Goal: Task Accomplishment & Management: Manage account settings

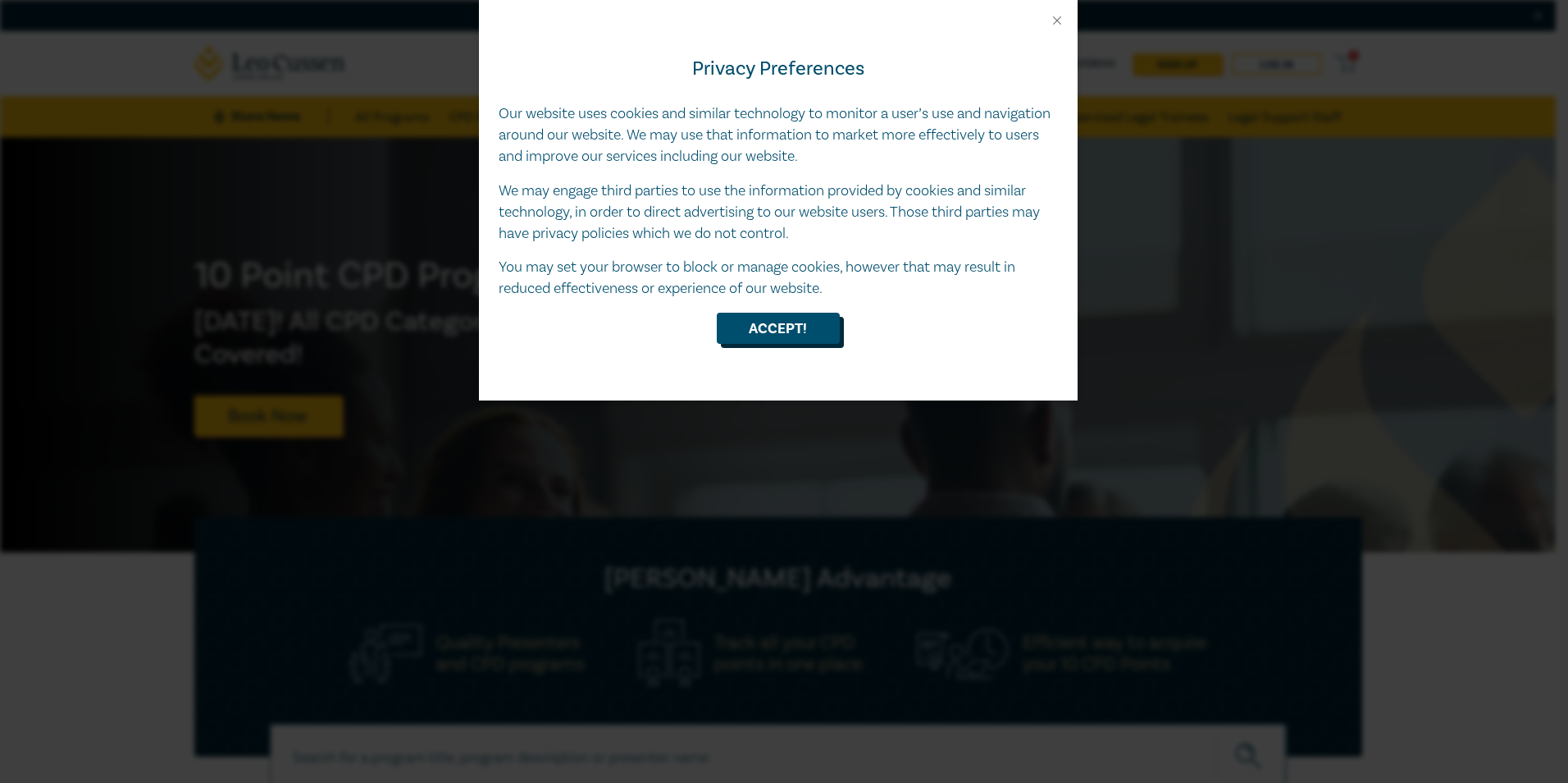
click at [802, 332] on button "Accept!" at bounding box center [779, 328] width 123 height 31
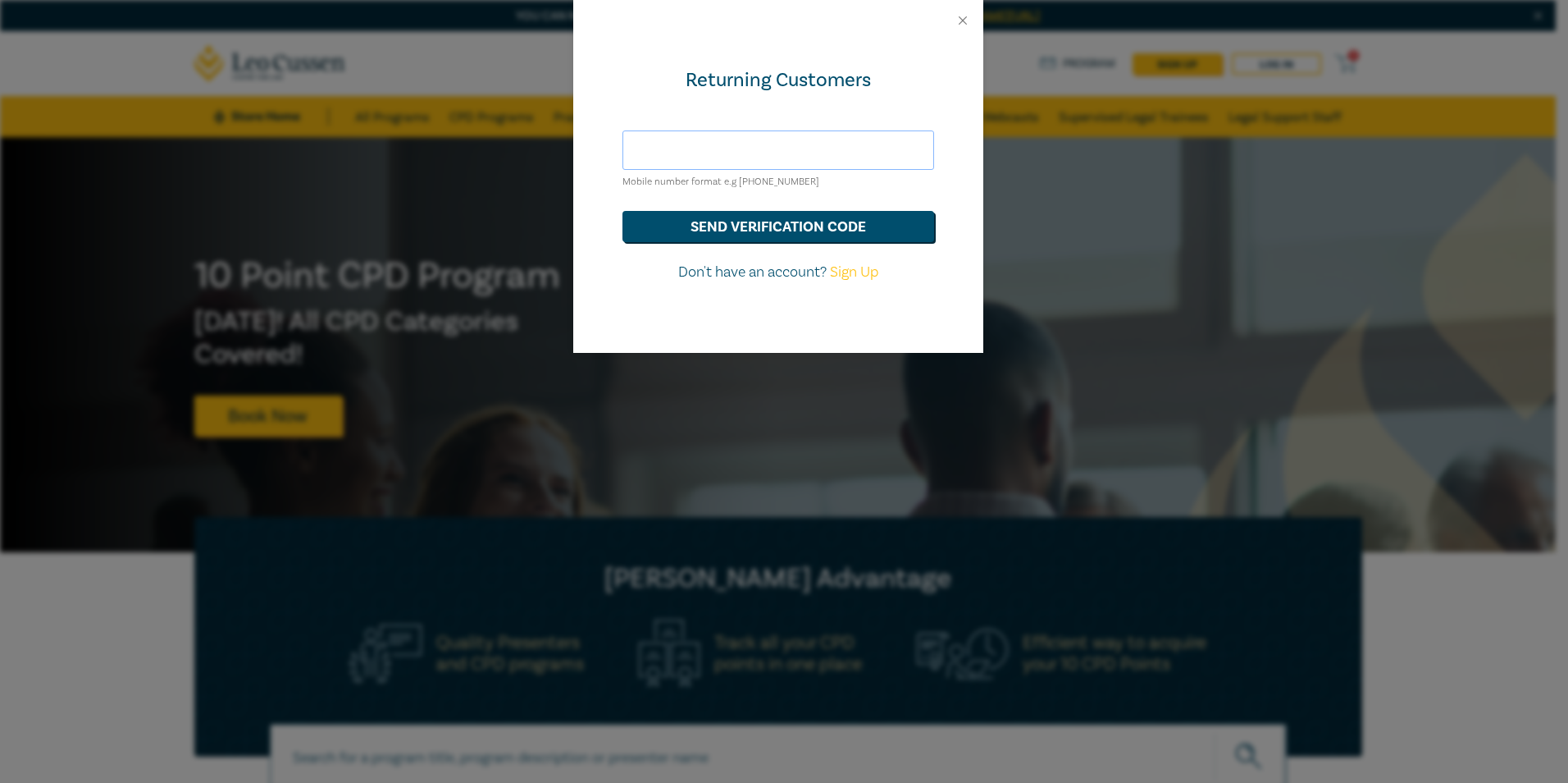
click at [800, 151] on input "text" at bounding box center [778, 149] width 311 height 40
type input "accounts@dandanis.com.au"
click at [707, 222] on button "send verification code" at bounding box center [778, 227] width 311 height 31
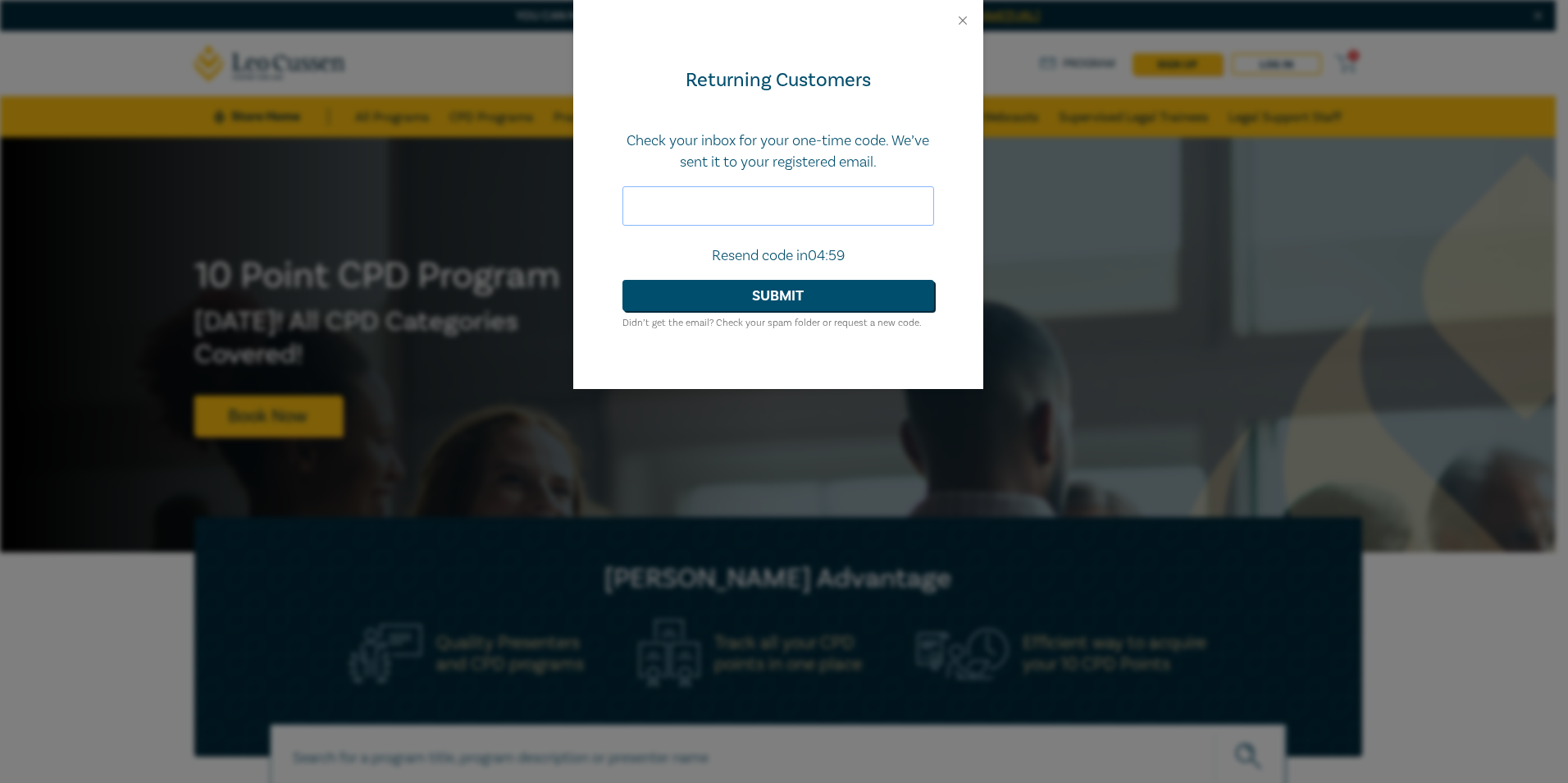
click at [747, 207] on input "text" at bounding box center [778, 205] width 311 height 40
type input "419645"
click at [788, 307] on button "Submit" at bounding box center [778, 295] width 311 height 31
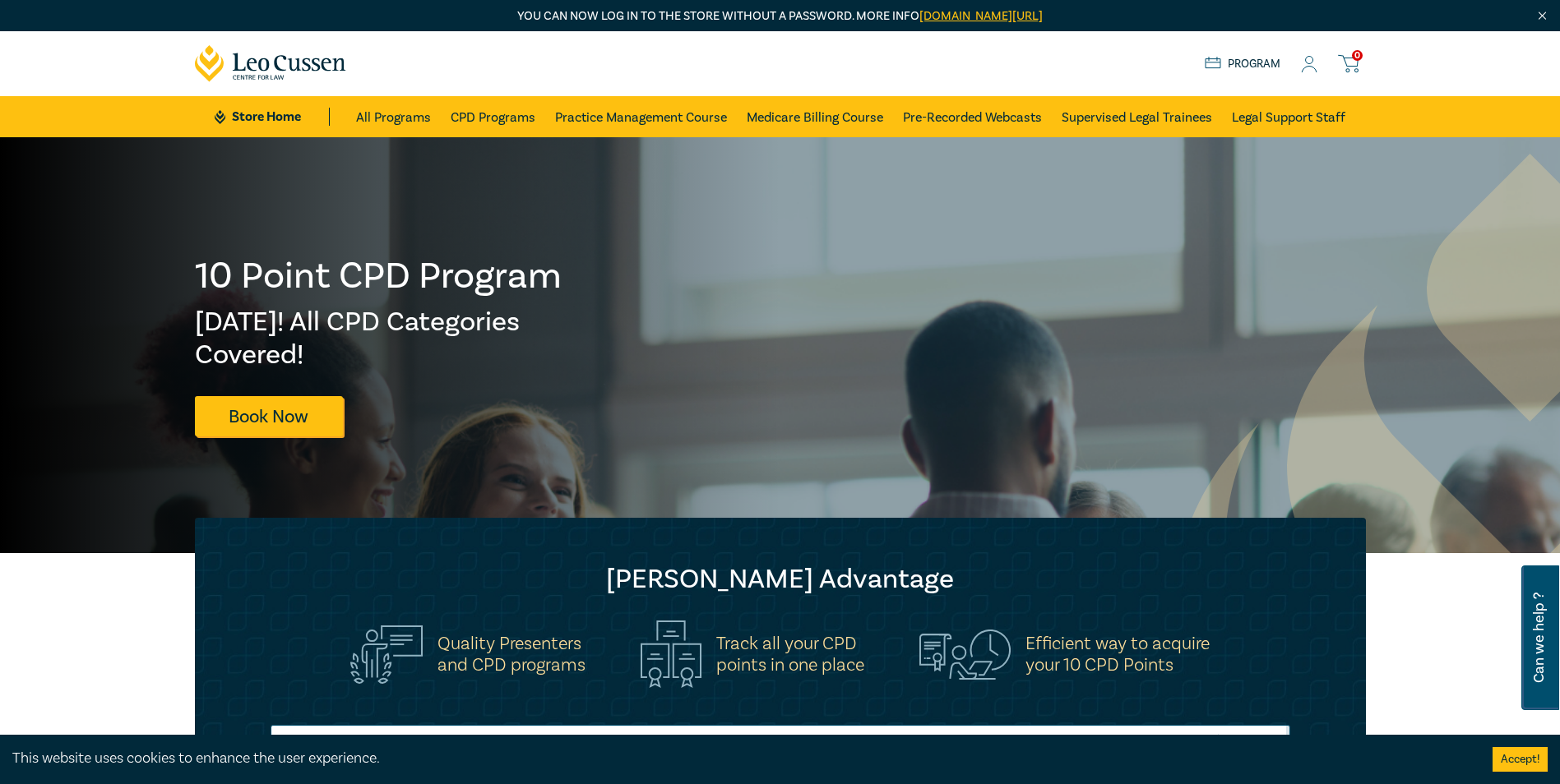
click at [1218, 61] on icon at bounding box center [1212, 64] width 16 height 14
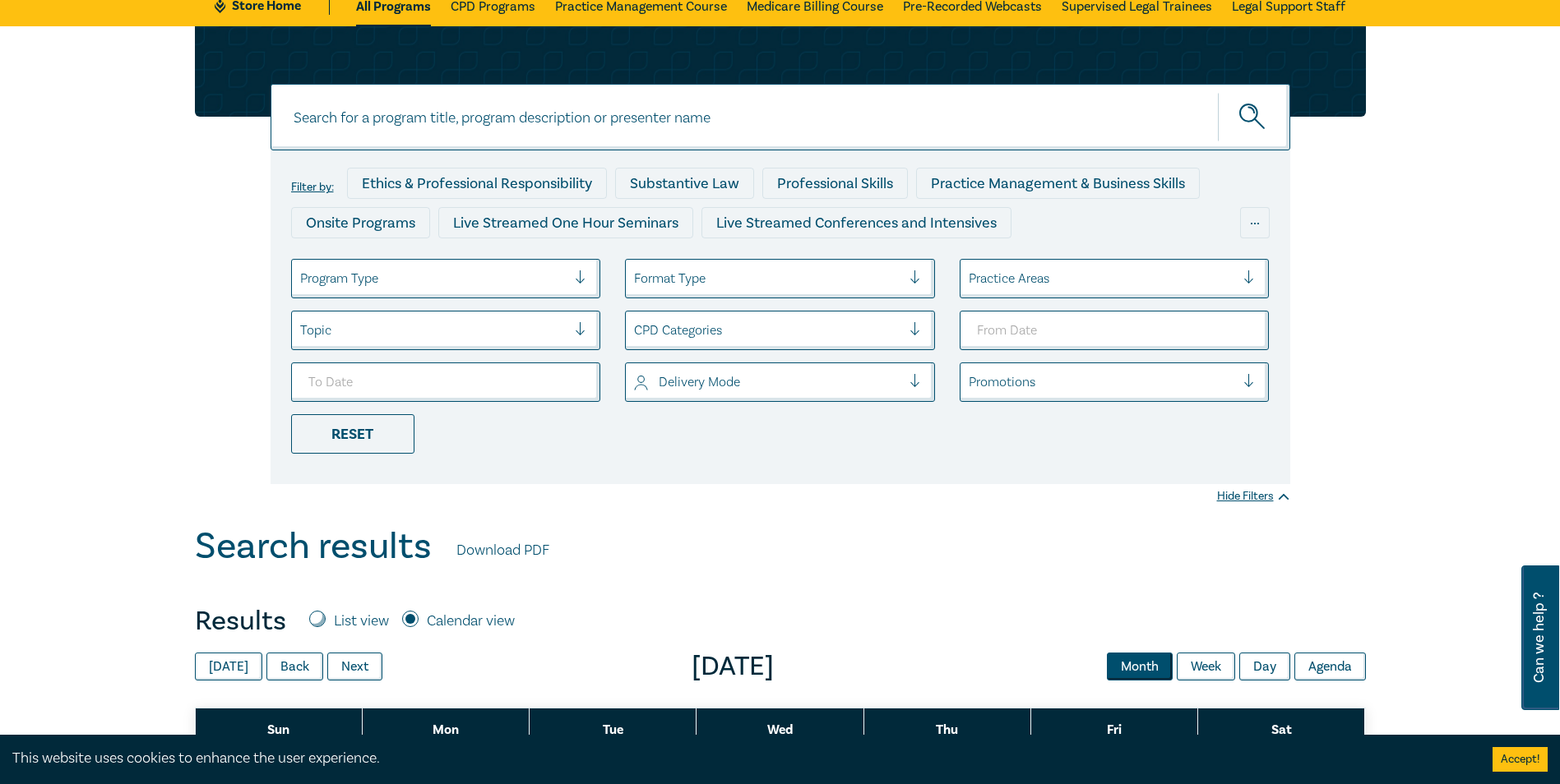
scroll to position [82, 0]
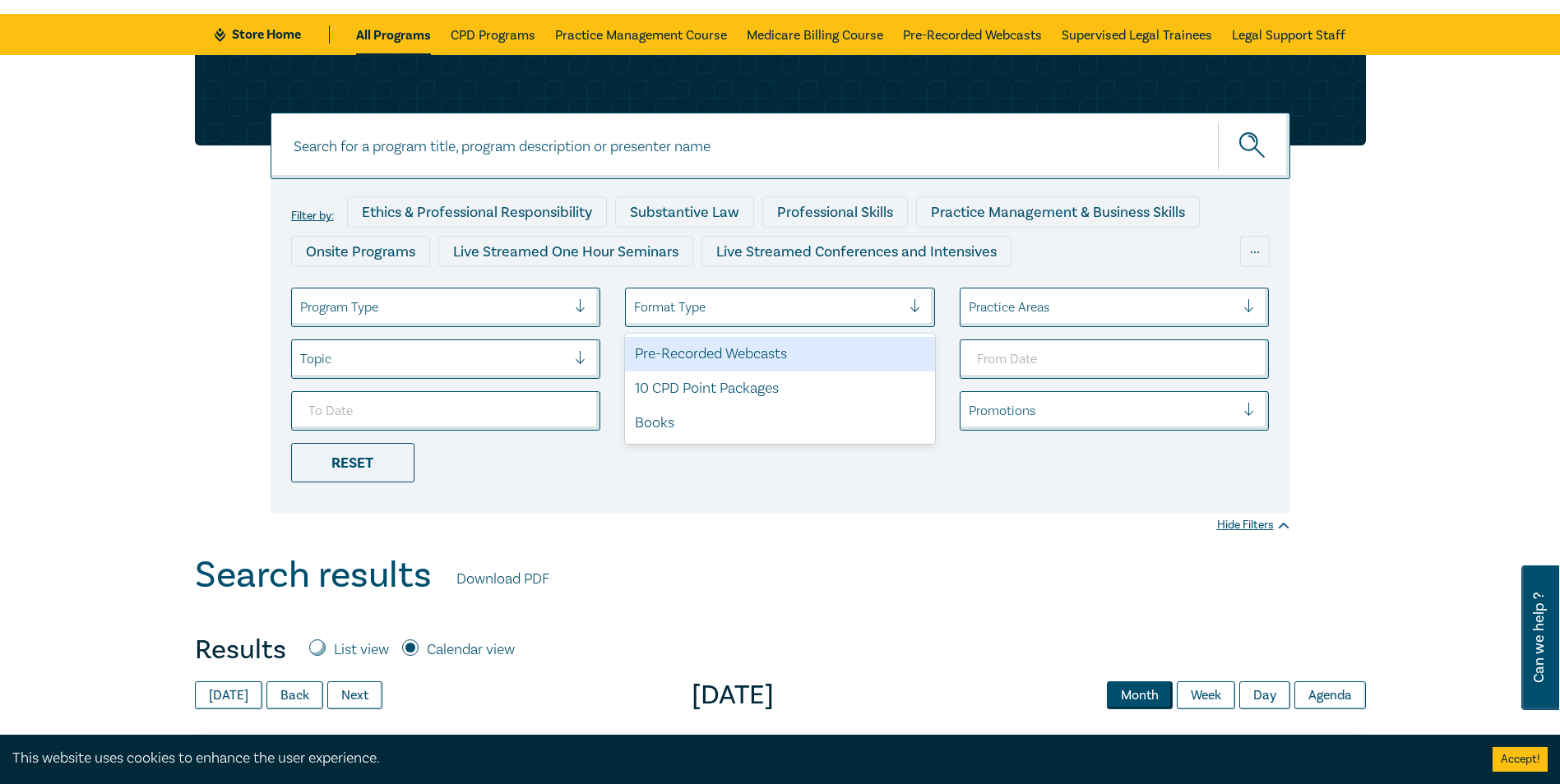
click at [693, 312] on div at bounding box center [767, 307] width 268 height 21
click at [718, 345] on div "Pre-Recorded Webcasts" at bounding box center [780, 354] width 310 height 35
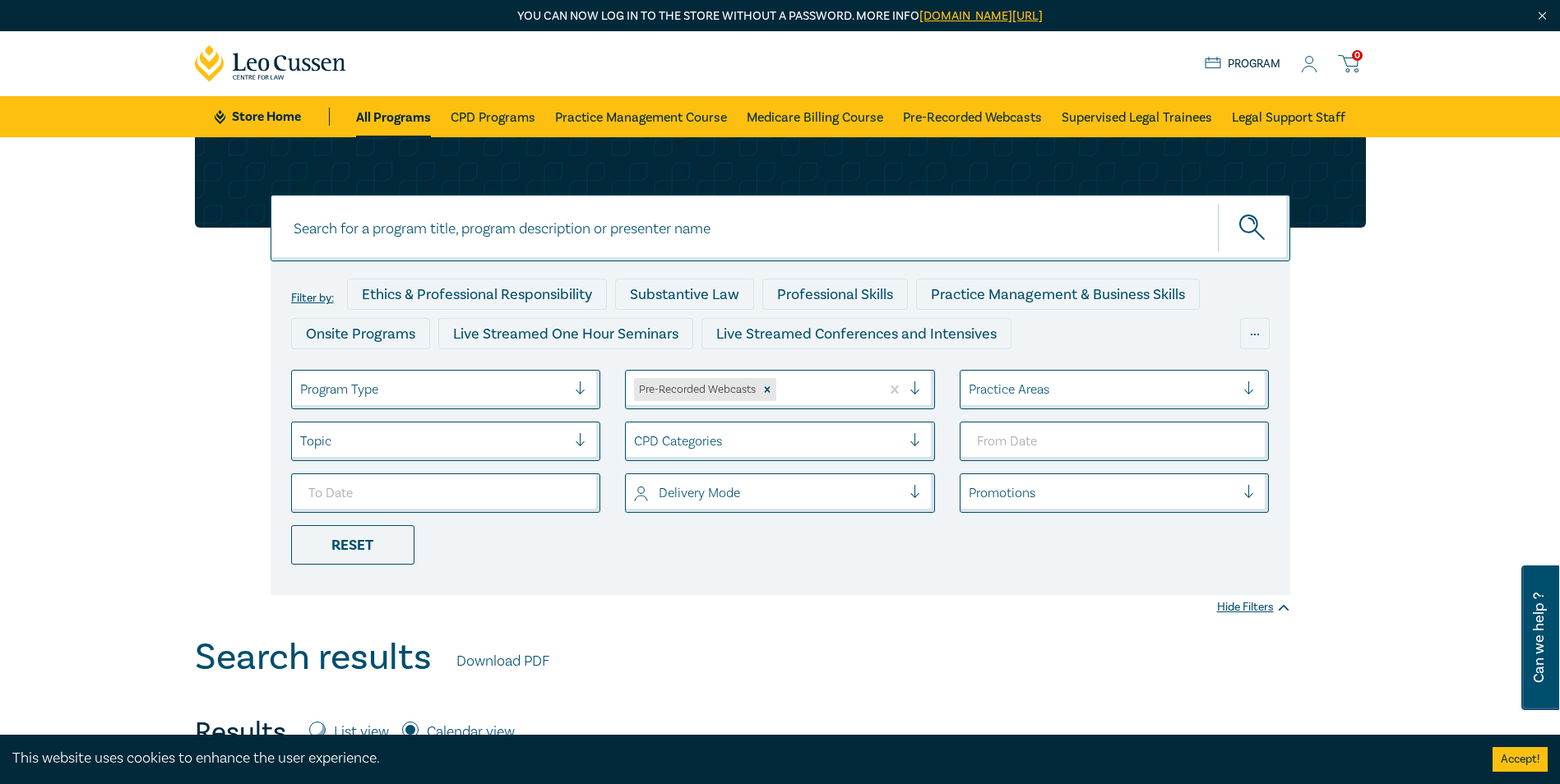
click at [291, 119] on link "Store Home" at bounding box center [271, 116] width 114 height 18
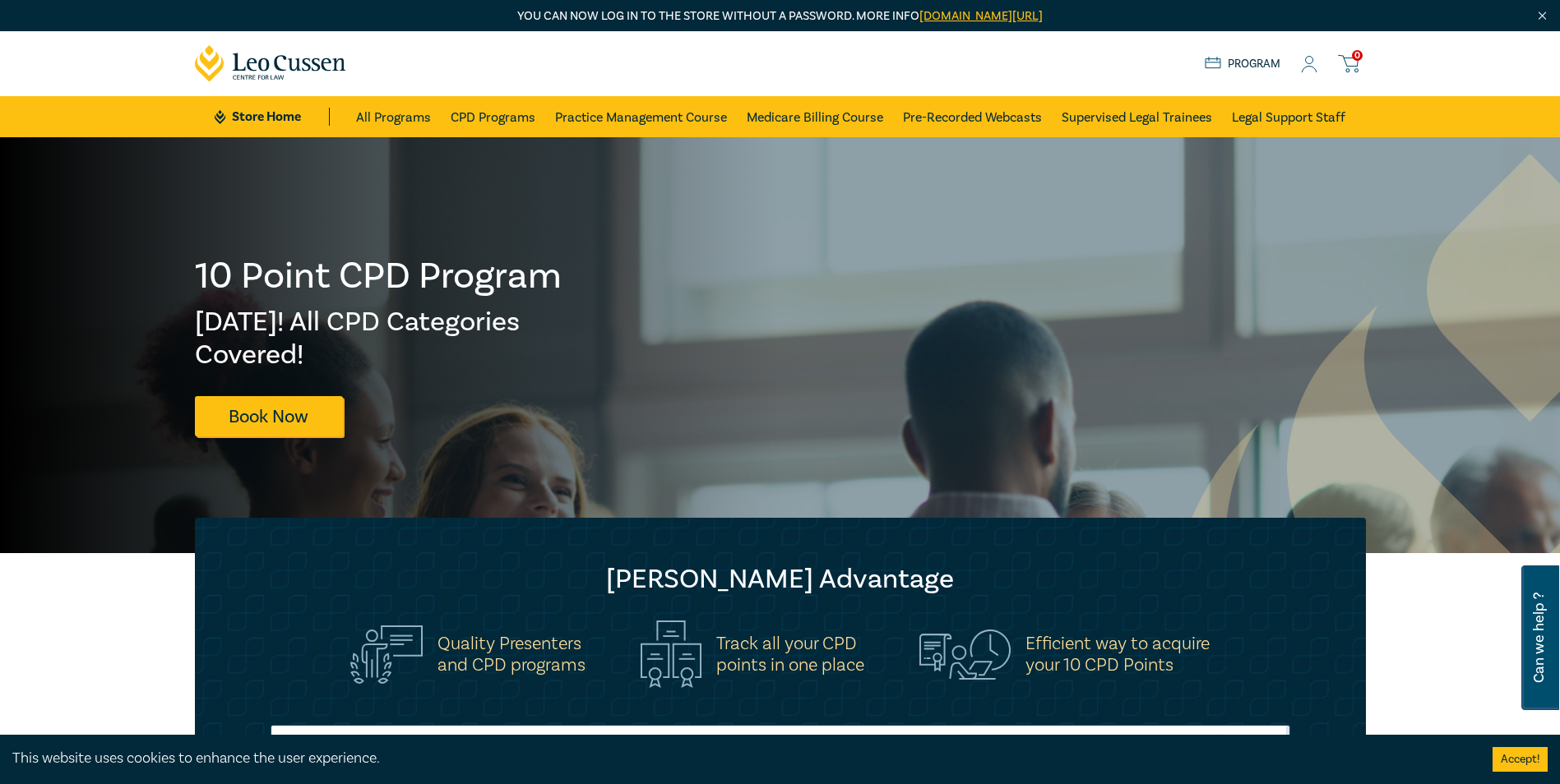
click at [1305, 63] on icon at bounding box center [1308, 65] width 16 height 17
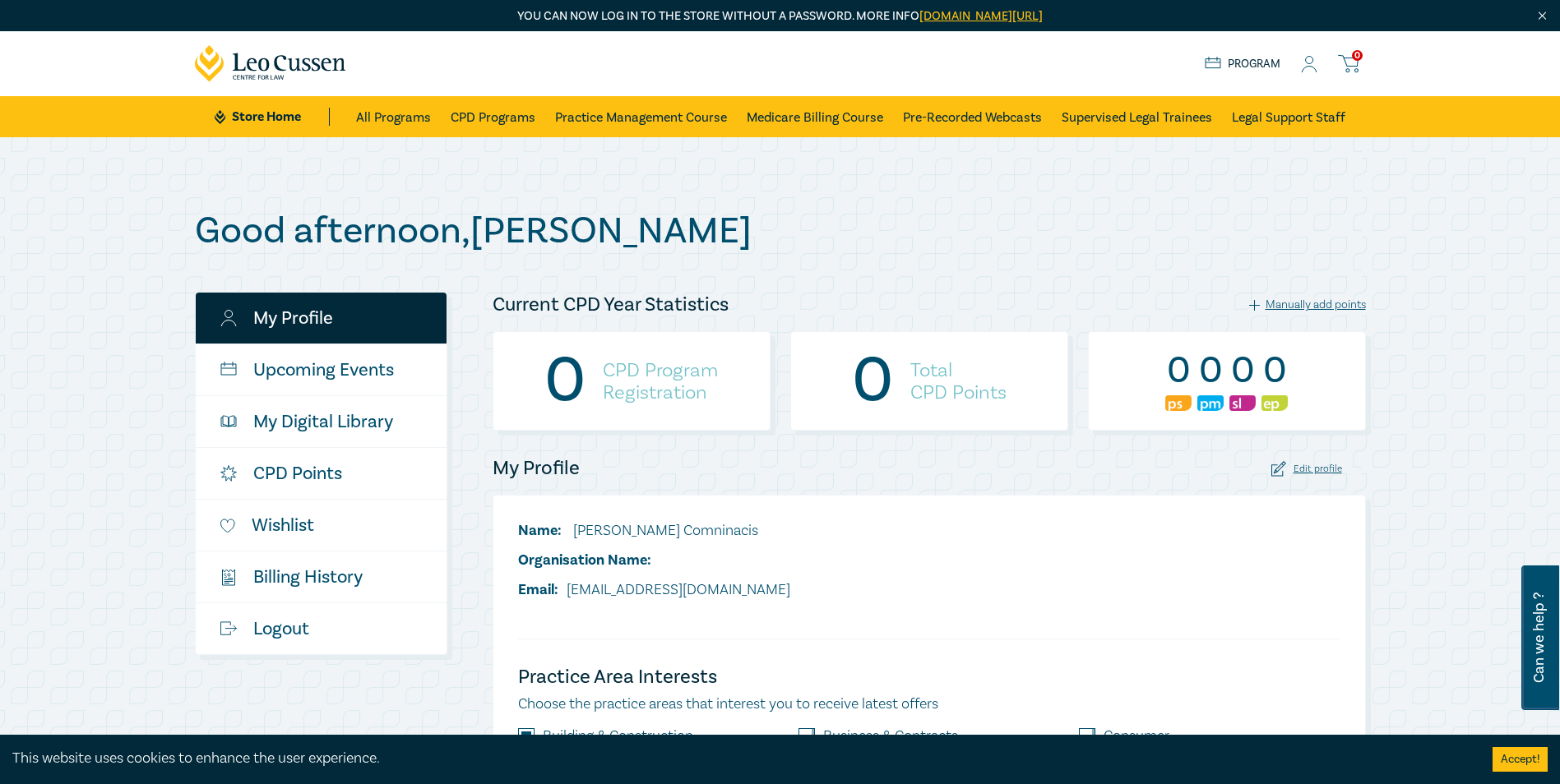
scroll to position [82, 0]
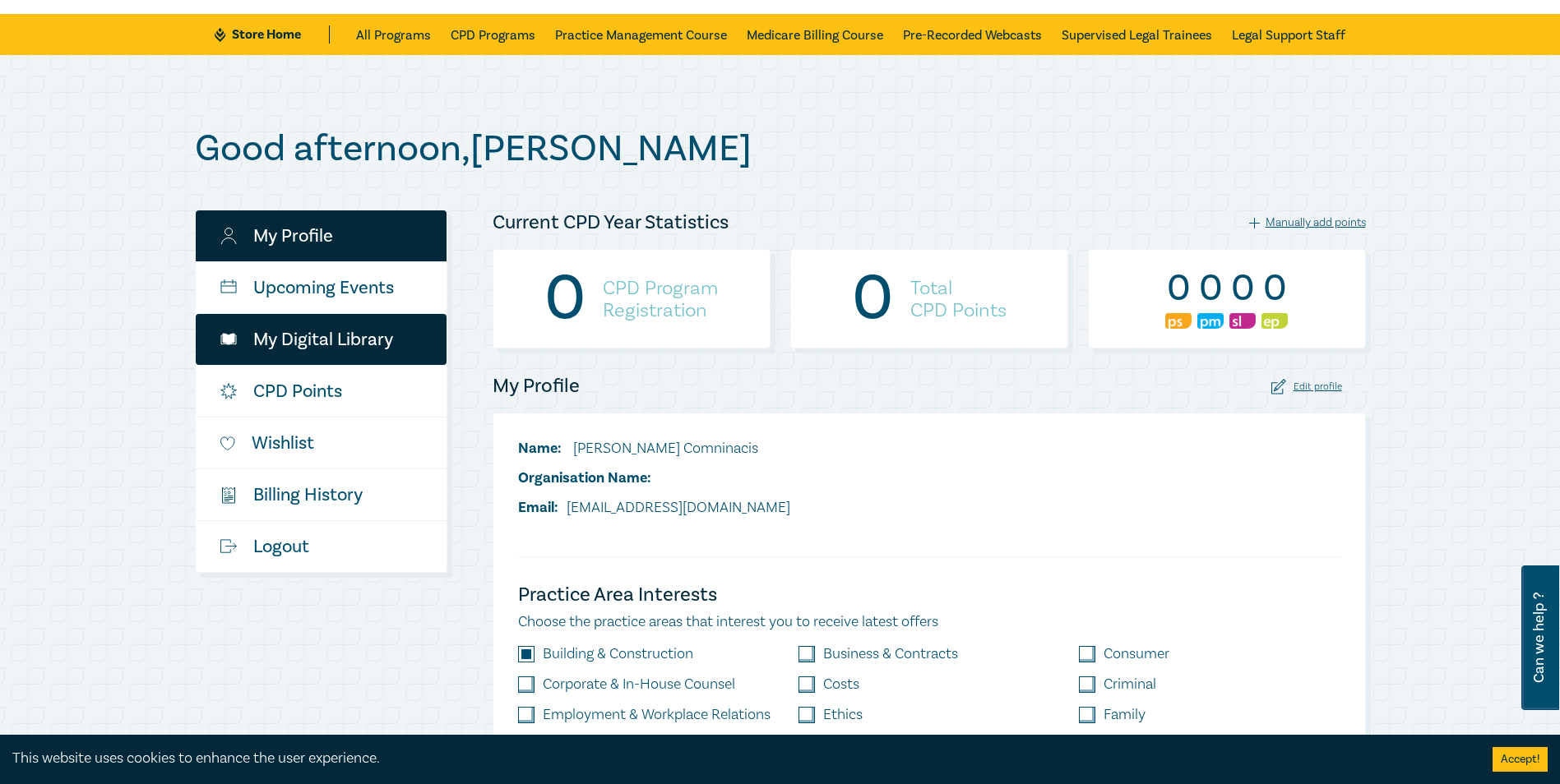
click at [372, 328] on link "My Digital Library" at bounding box center [322, 339] width 251 height 51
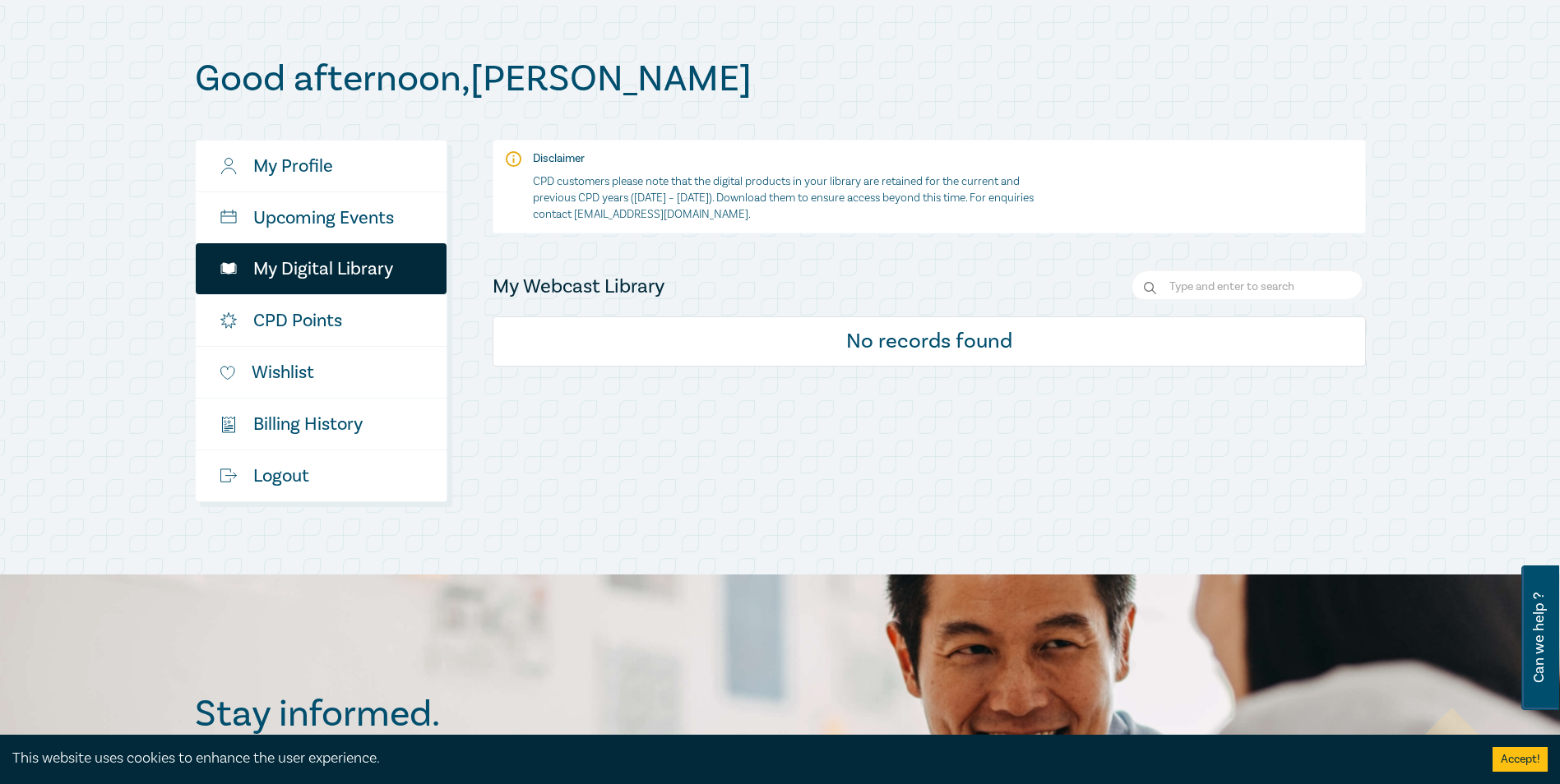
scroll to position [164, 0]
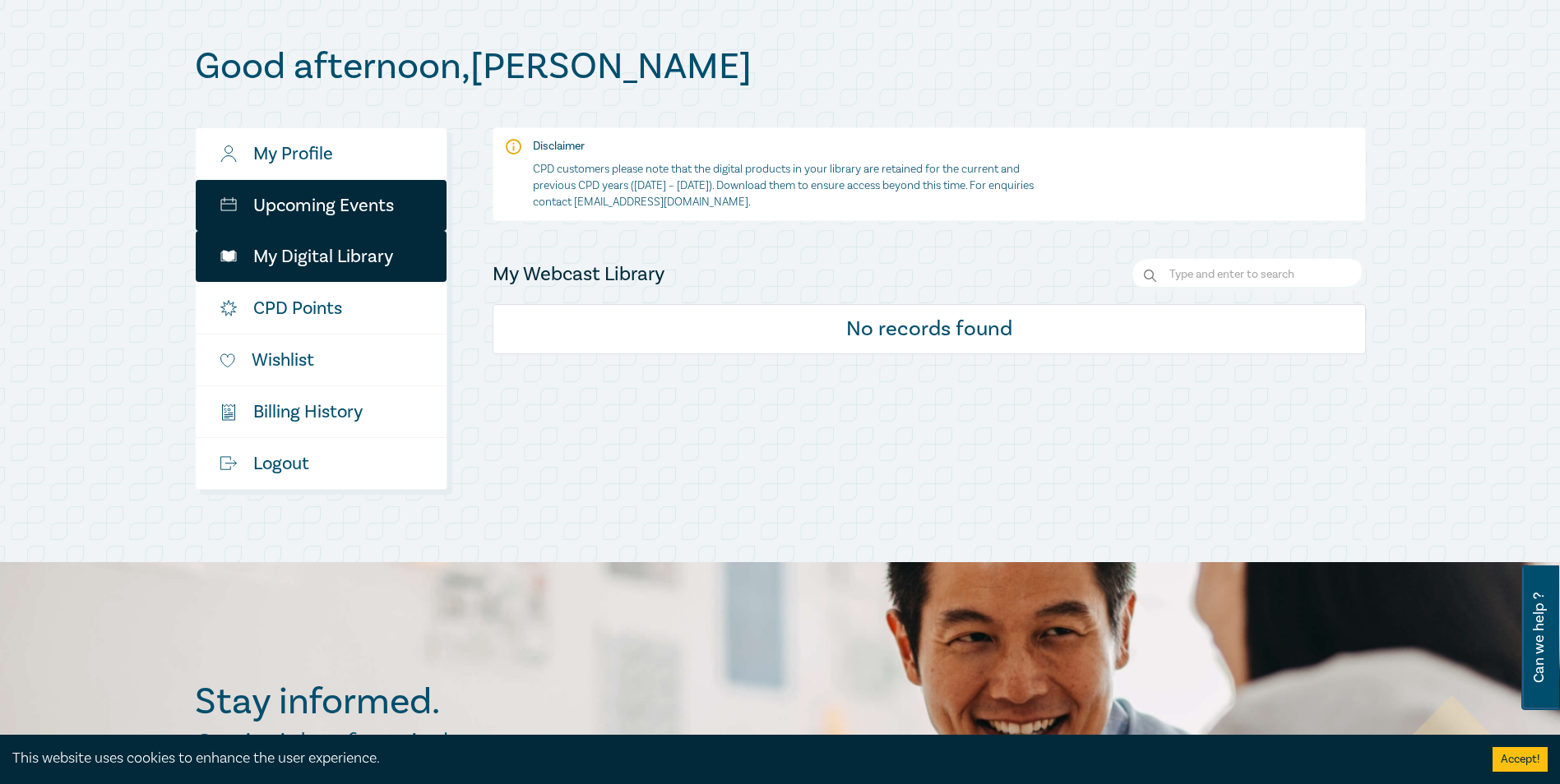
click at [350, 193] on link "Upcoming Events" at bounding box center [322, 205] width 251 height 51
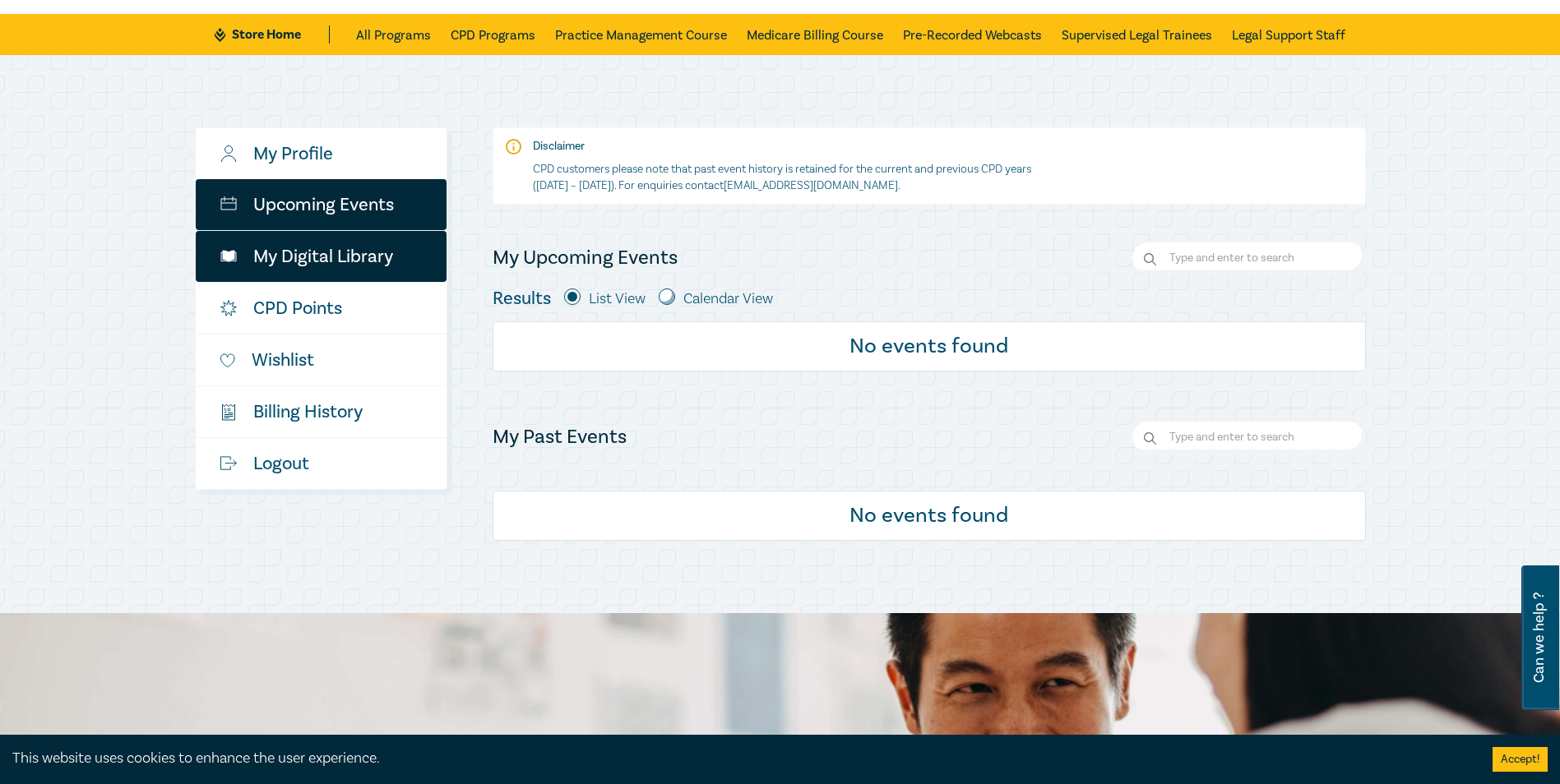
click at [310, 259] on link "My Digital Library" at bounding box center [322, 256] width 251 height 51
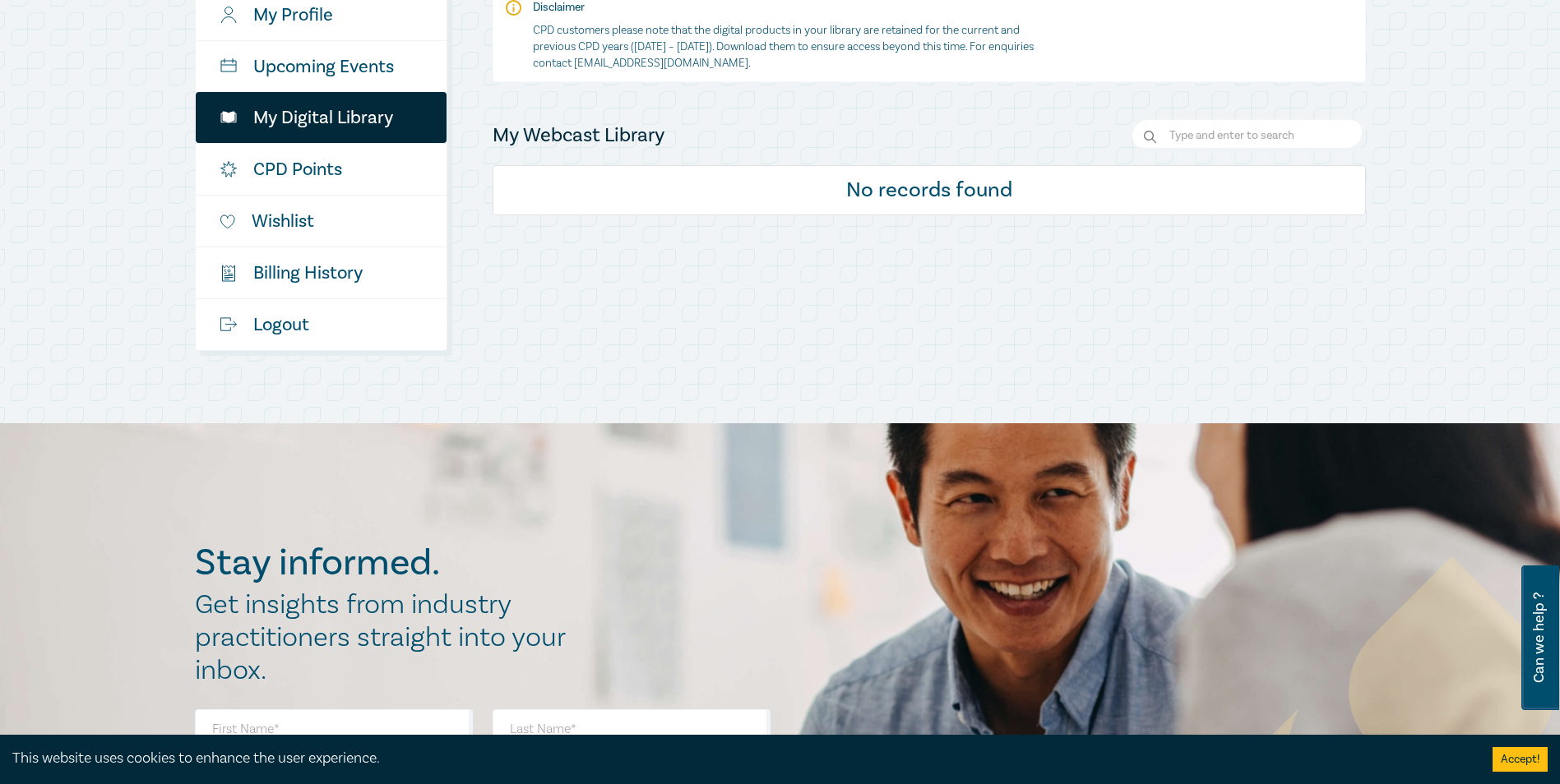
scroll to position [164, 0]
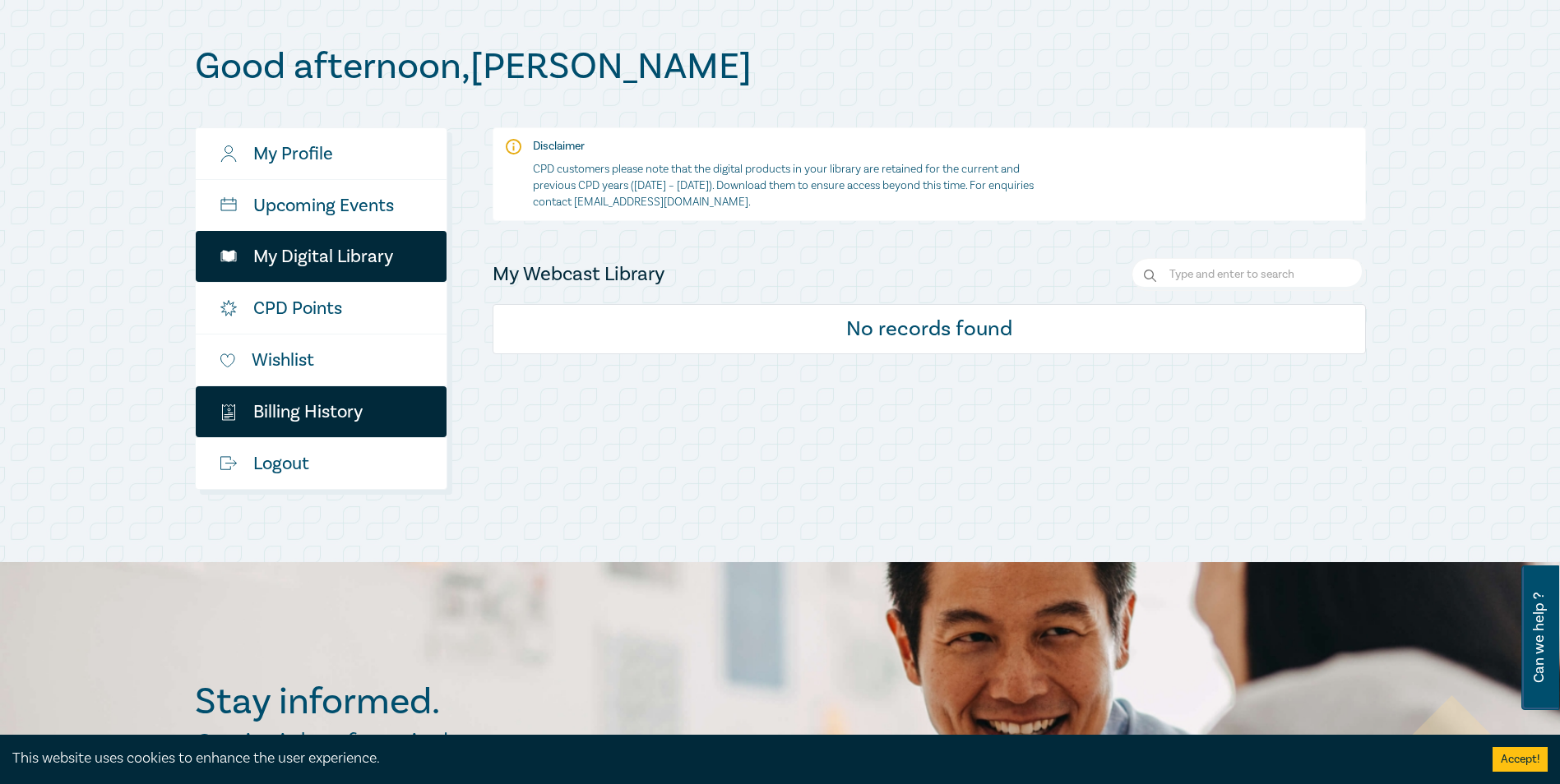
click at [407, 406] on link "$ Billing History" at bounding box center [322, 411] width 251 height 51
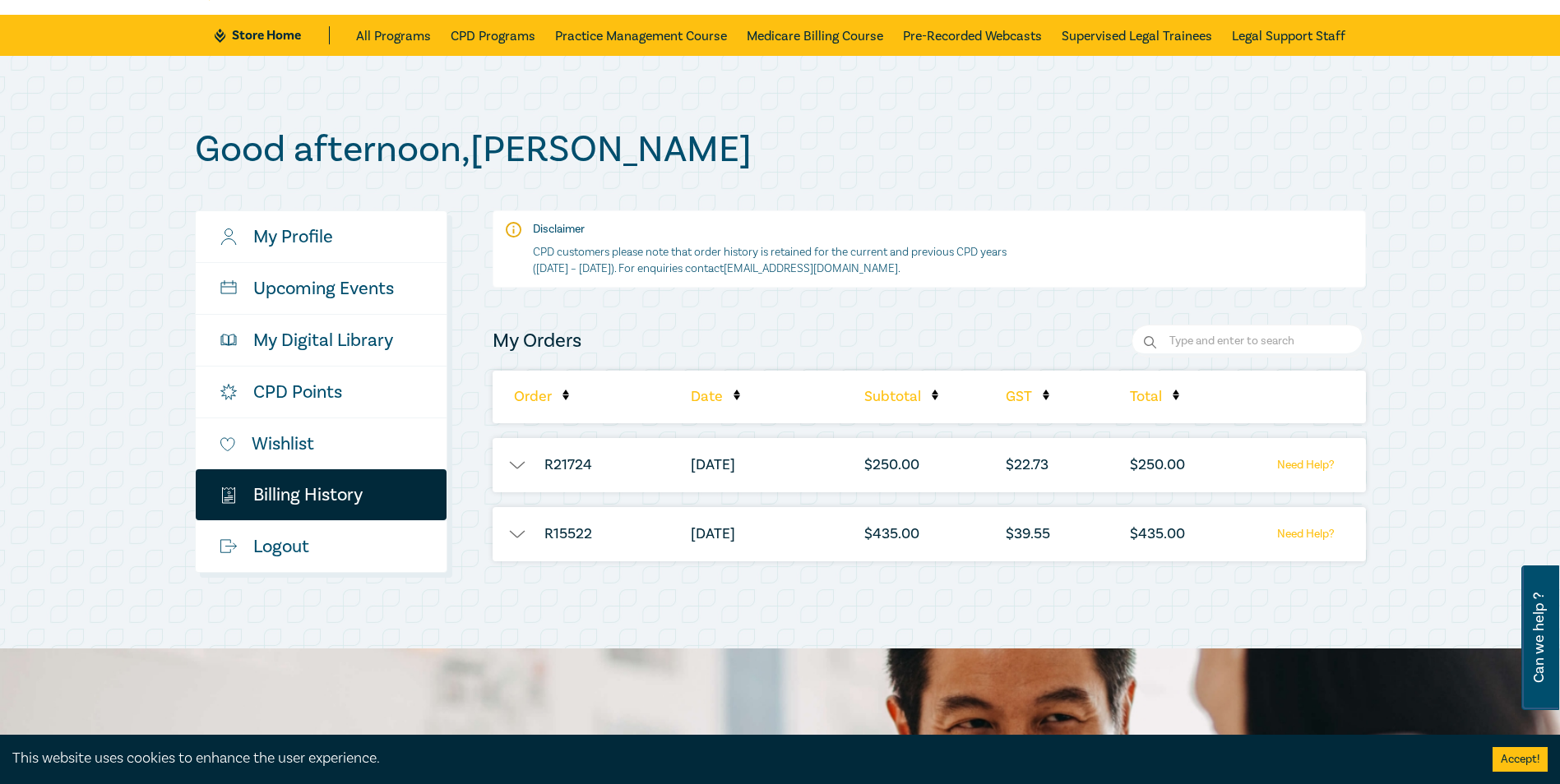
scroll to position [82, 0]
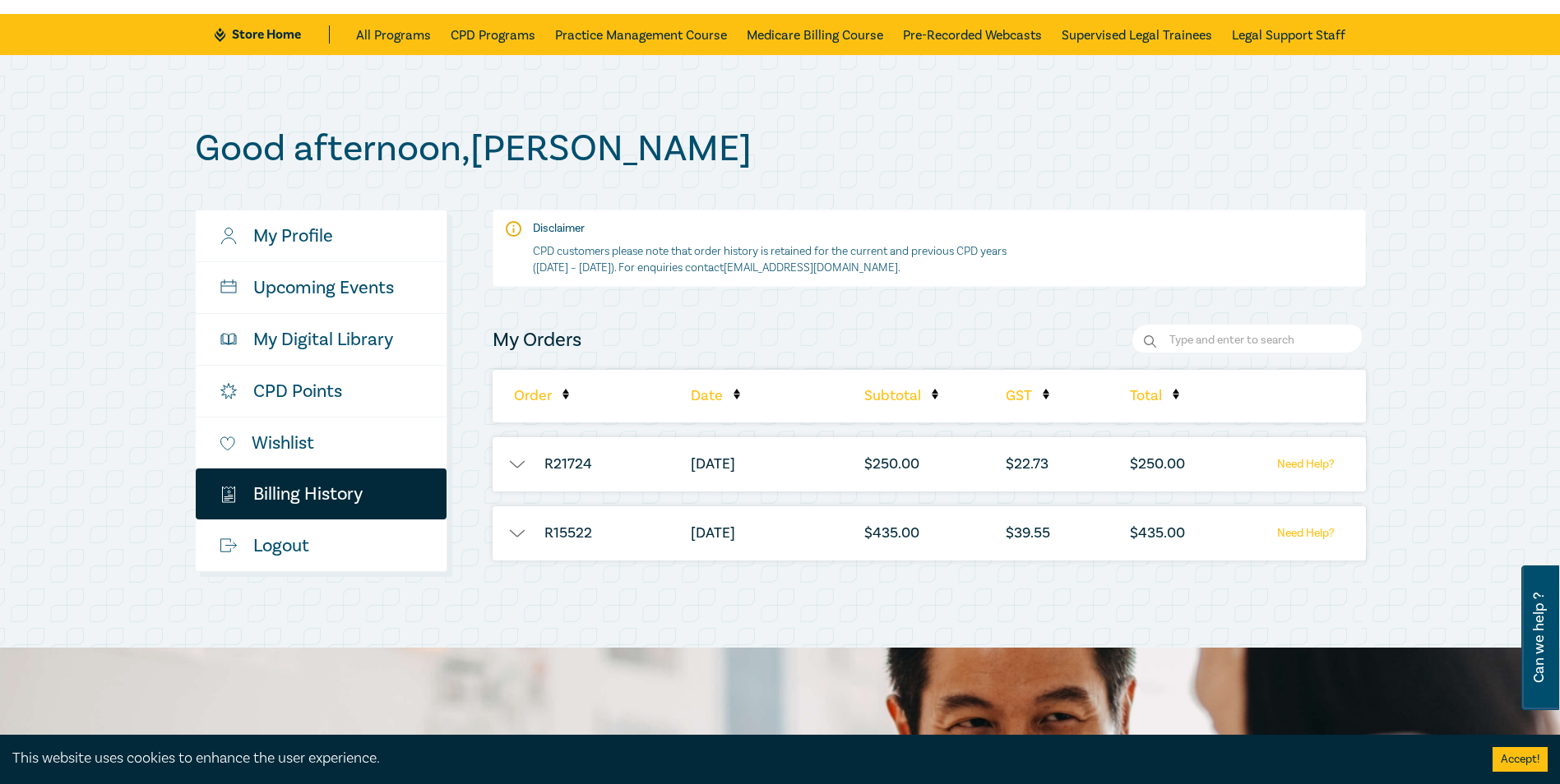
click at [533, 468] on button "button" at bounding box center [517, 463] width 49 height 16
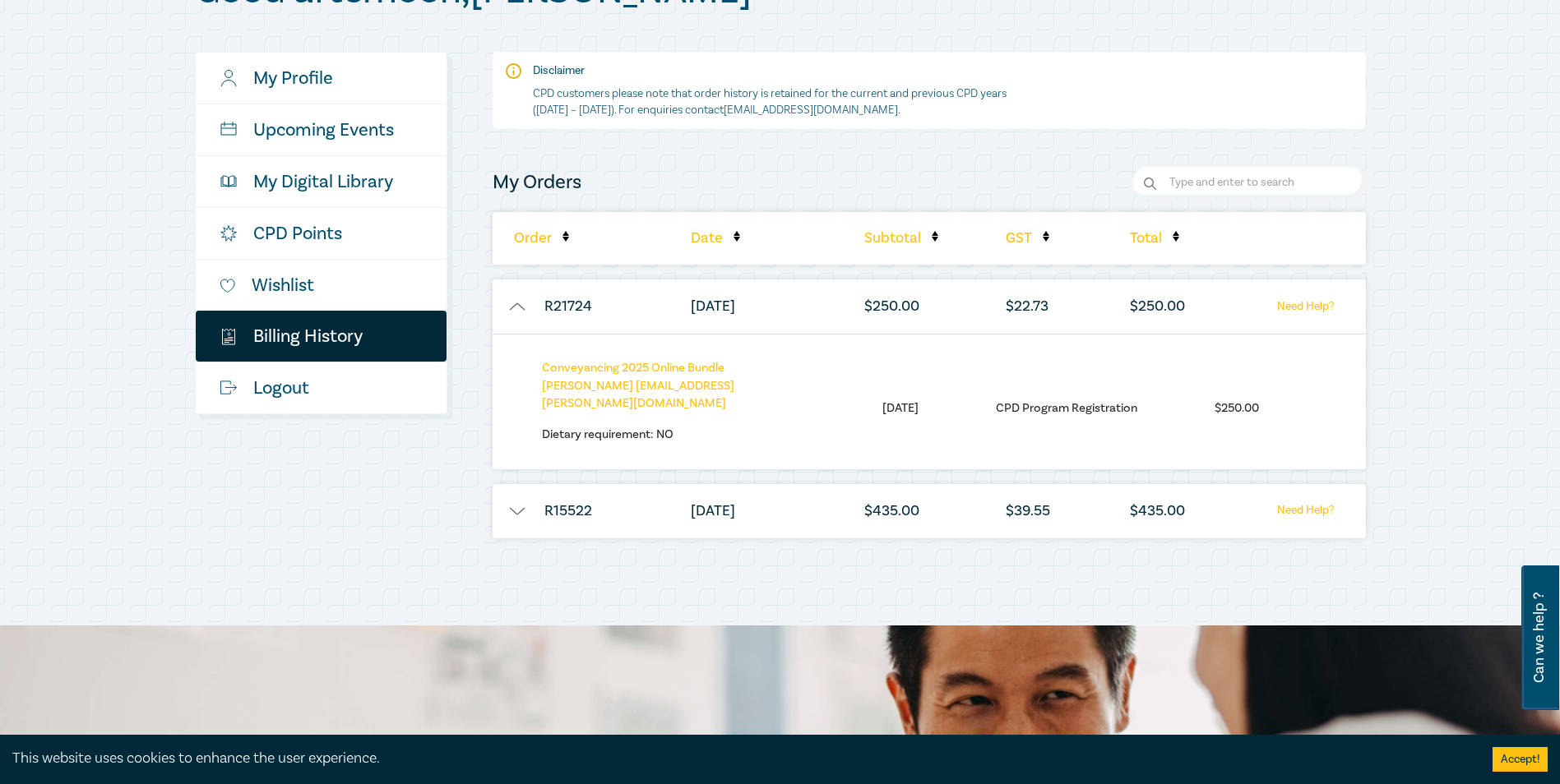
scroll to position [246, 0]
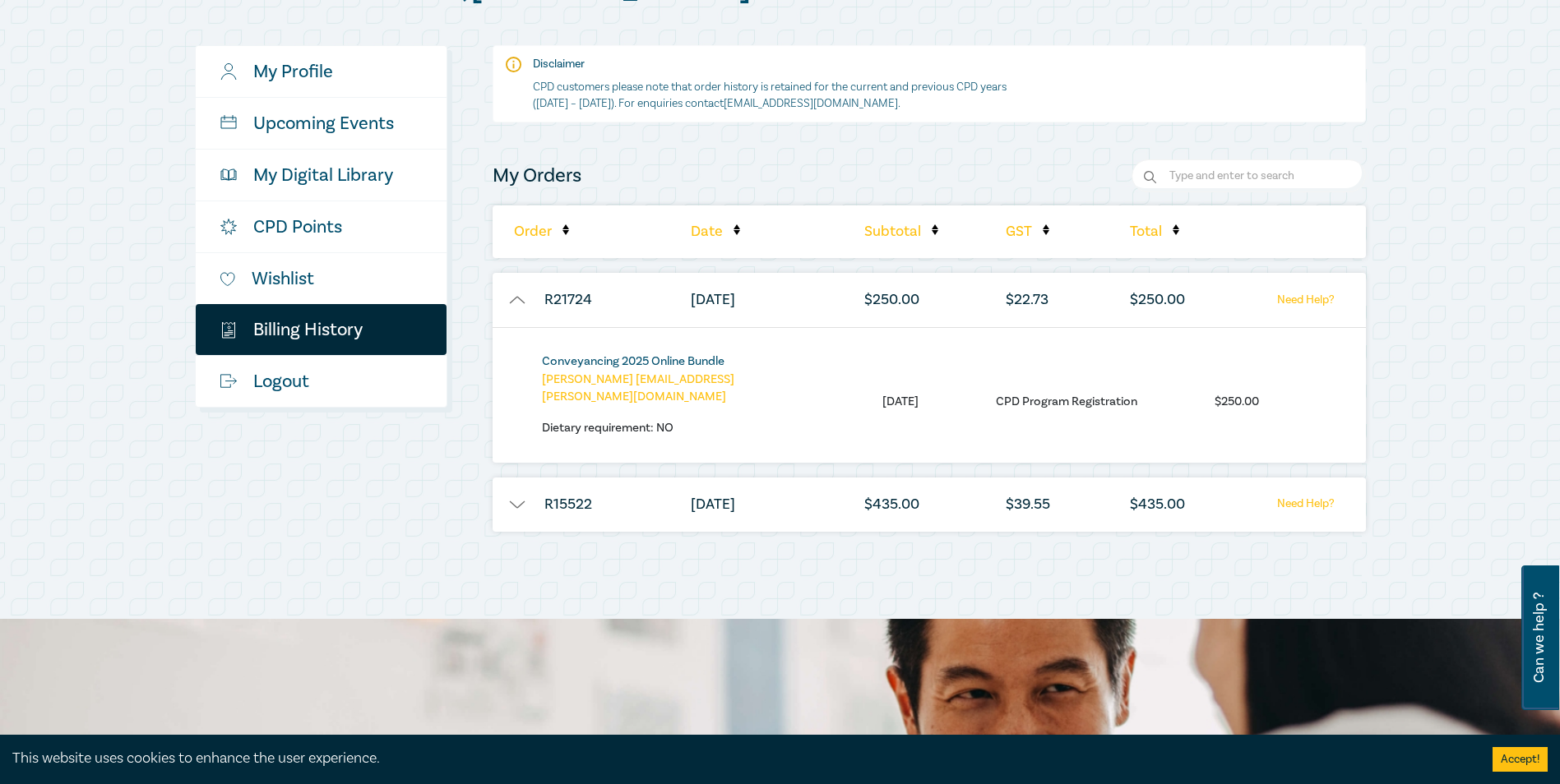
click at [648, 361] on link "Conveyancing 2025 Online Bundle" at bounding box center [633, 361] width 183 height 15
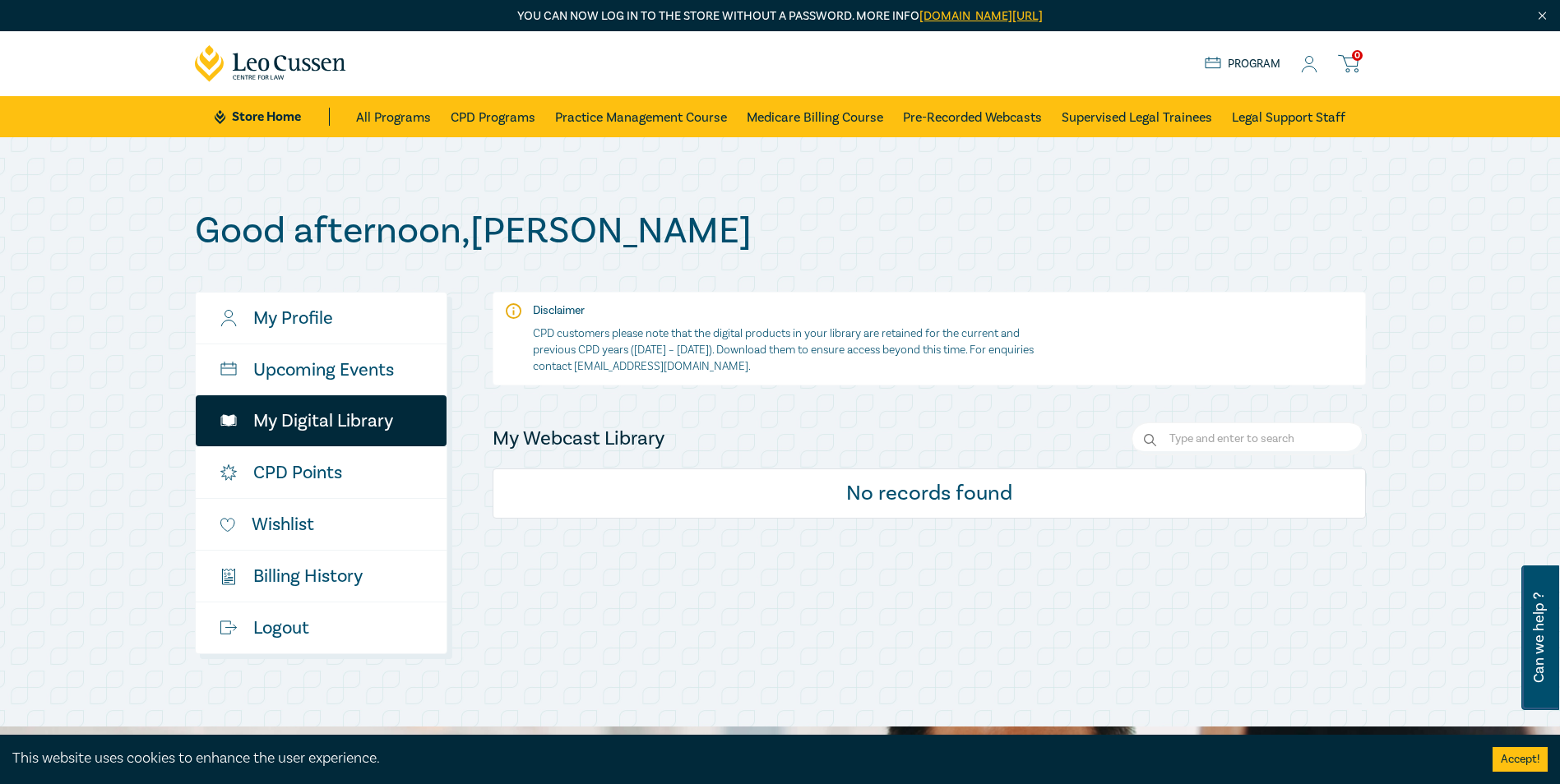
drag, startPoint x: 279, startPoint y: 109, endPoint x: 290, endPoint y: 102, distance: 13.0
click at [279, 109] on link "Store Home" at bounding box center [271, 116] width 114 height 18
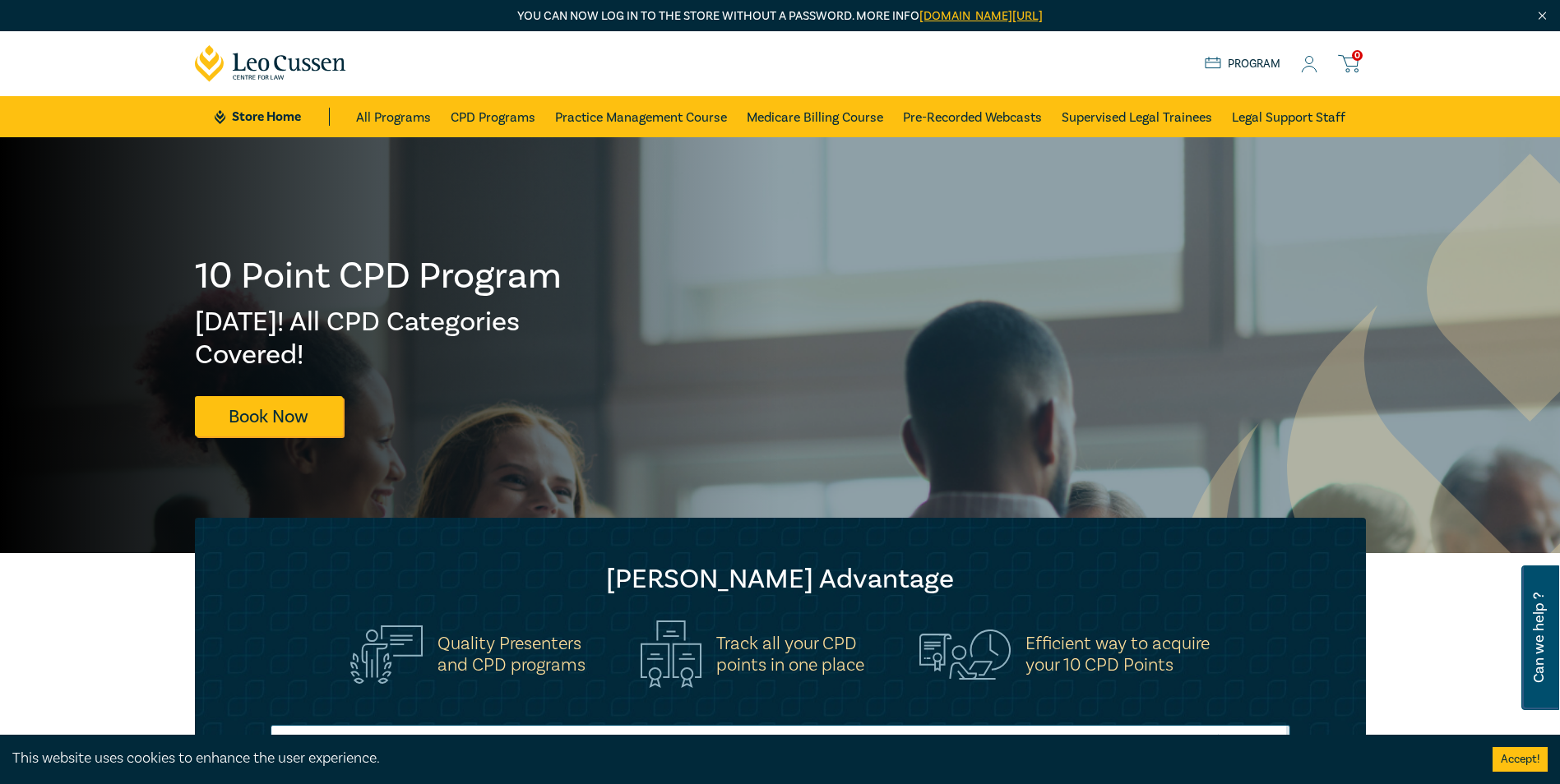
click at [1312, 64] on icon at bounding box center [1308, 65] width 16 height 17
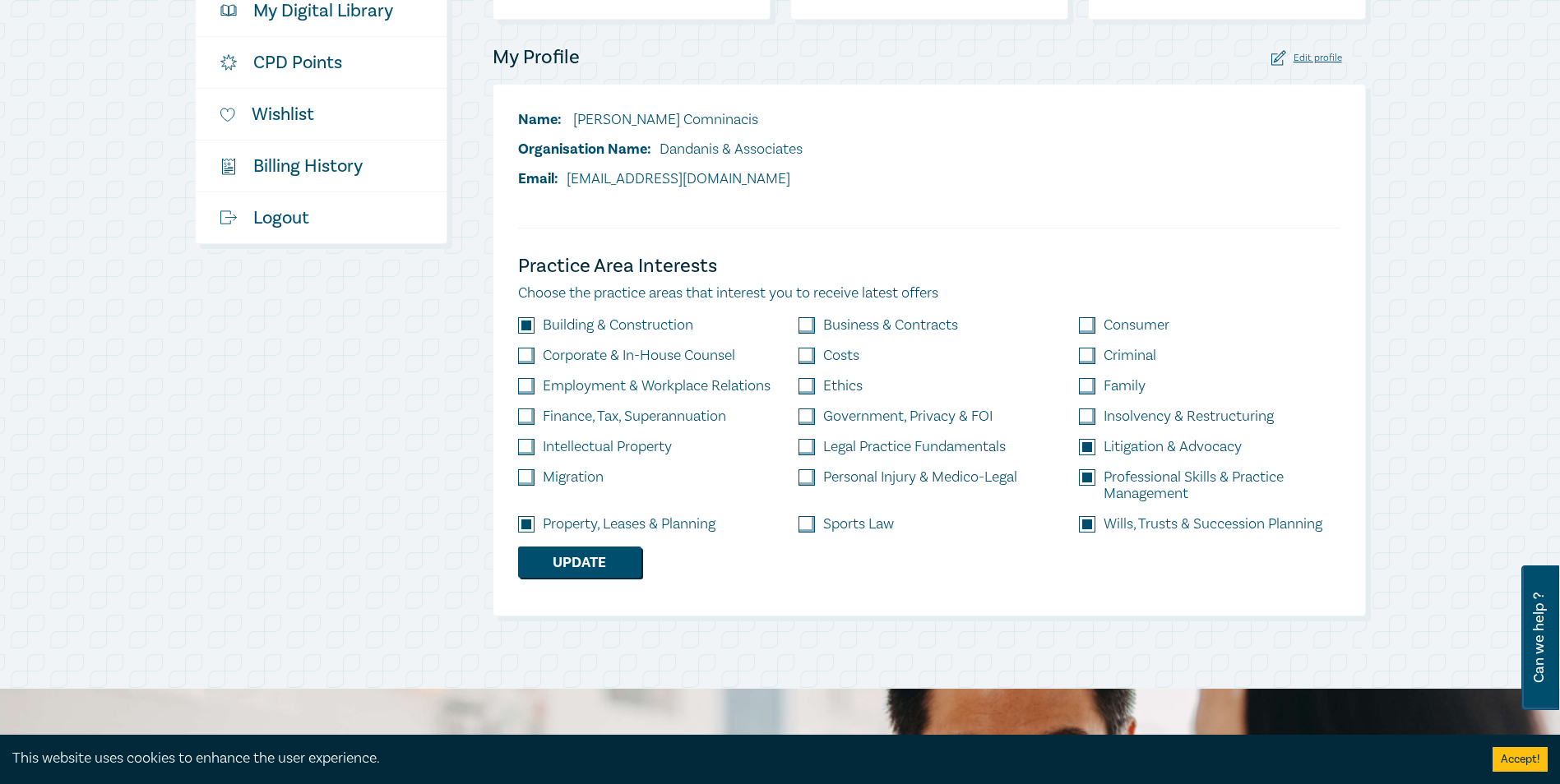
scroll to position [246, 0]
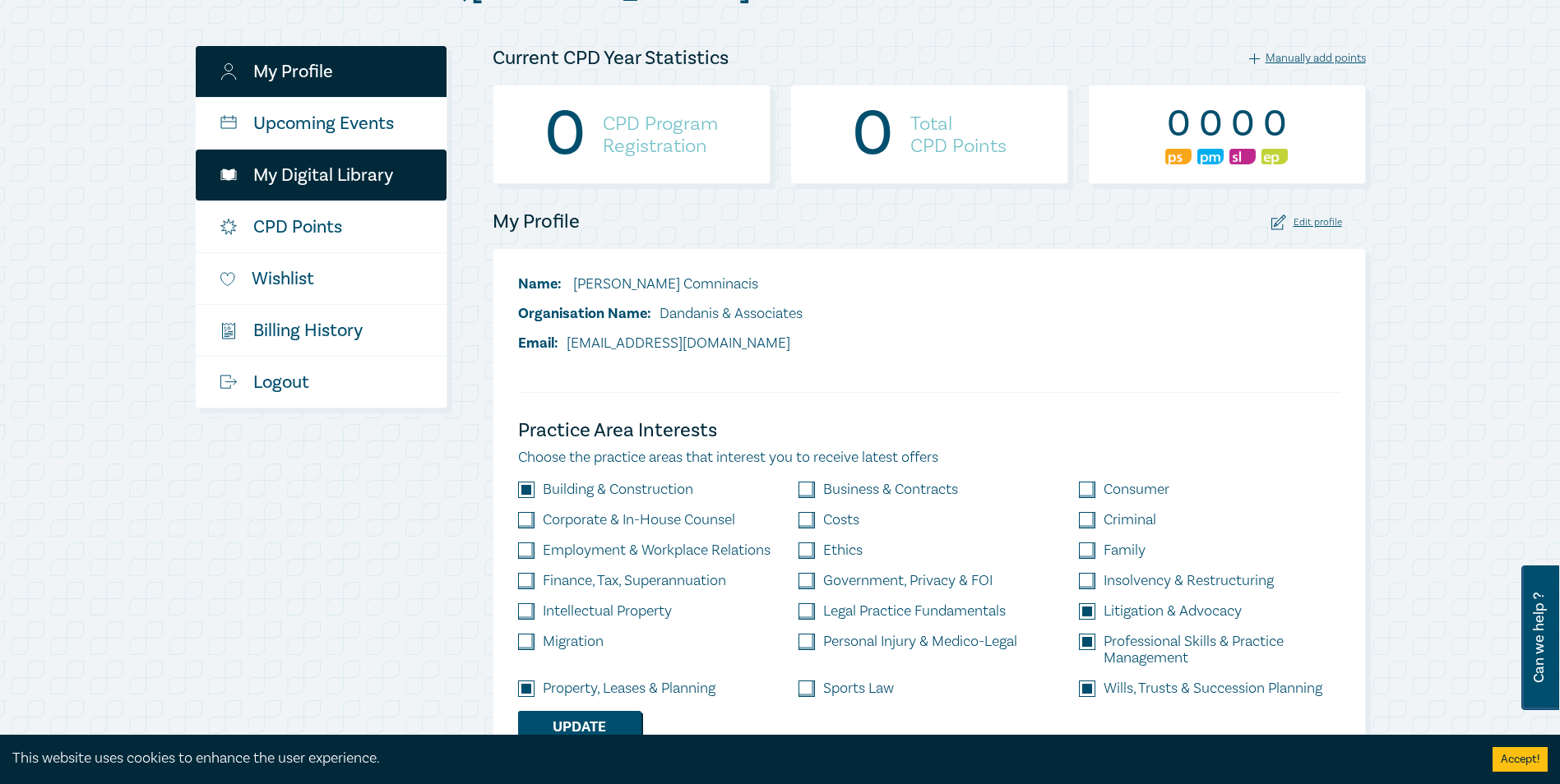
click at [362, 179] on link "My Digital Library" at bounding box center [322, 175] width 251 height 51
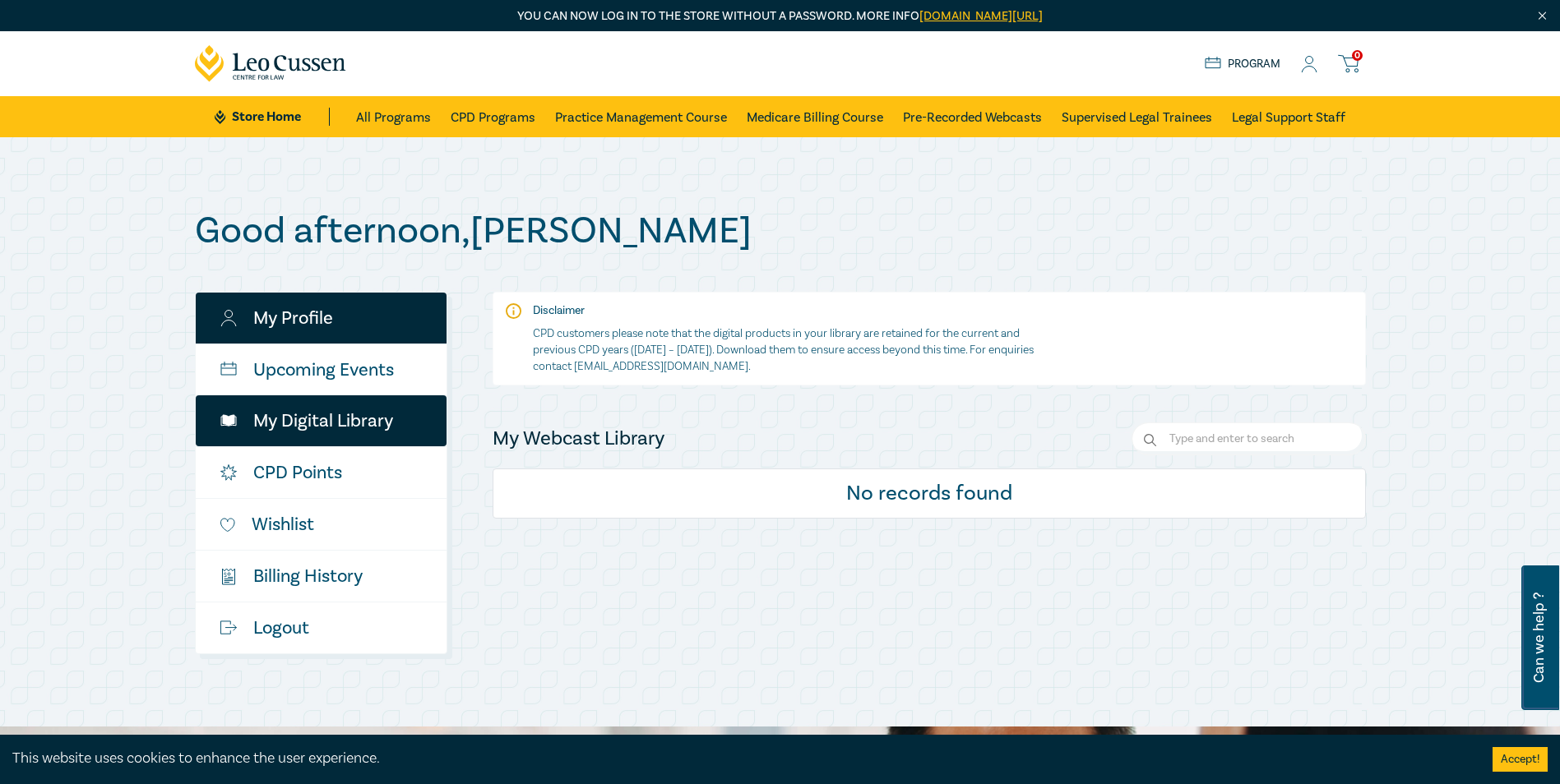
click at [357, 329] on link "My Profile" at bounding box center [322, 318] width 251 height 51
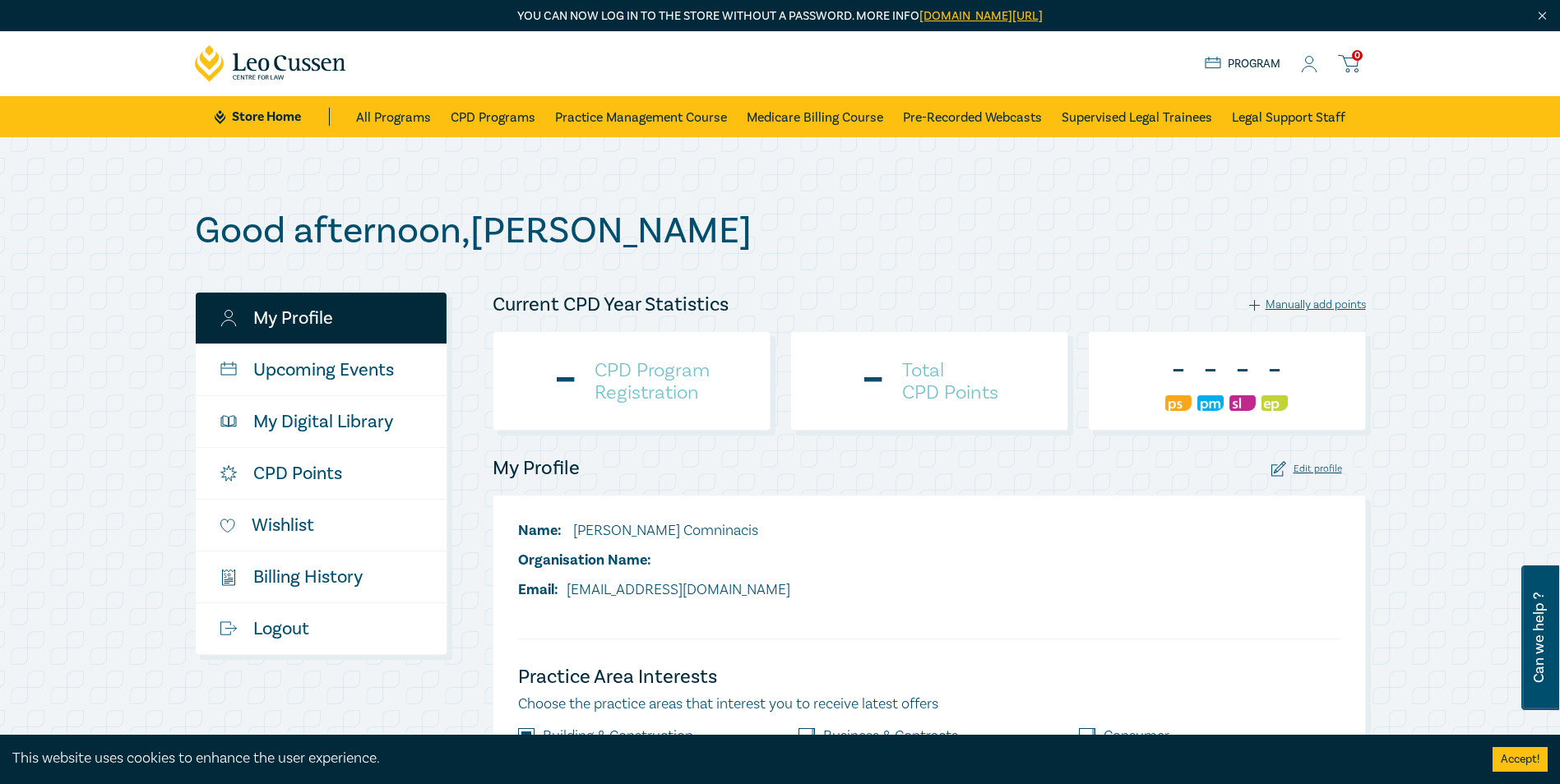
checkbox input "true"
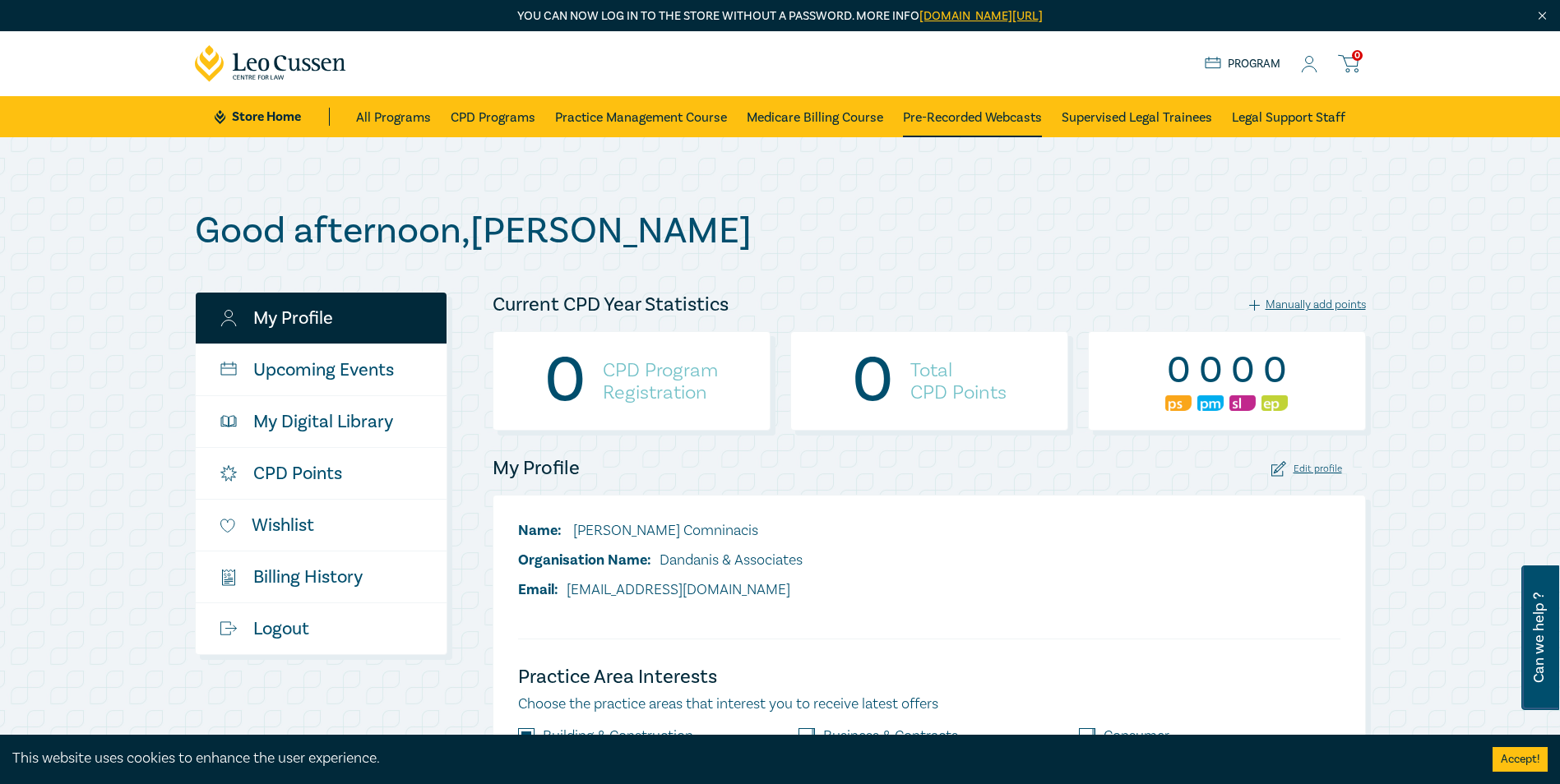
click at [965, 116] on link "Pre-Recorded Webcasts" at bounding box center [973, 117] width 139 height 42
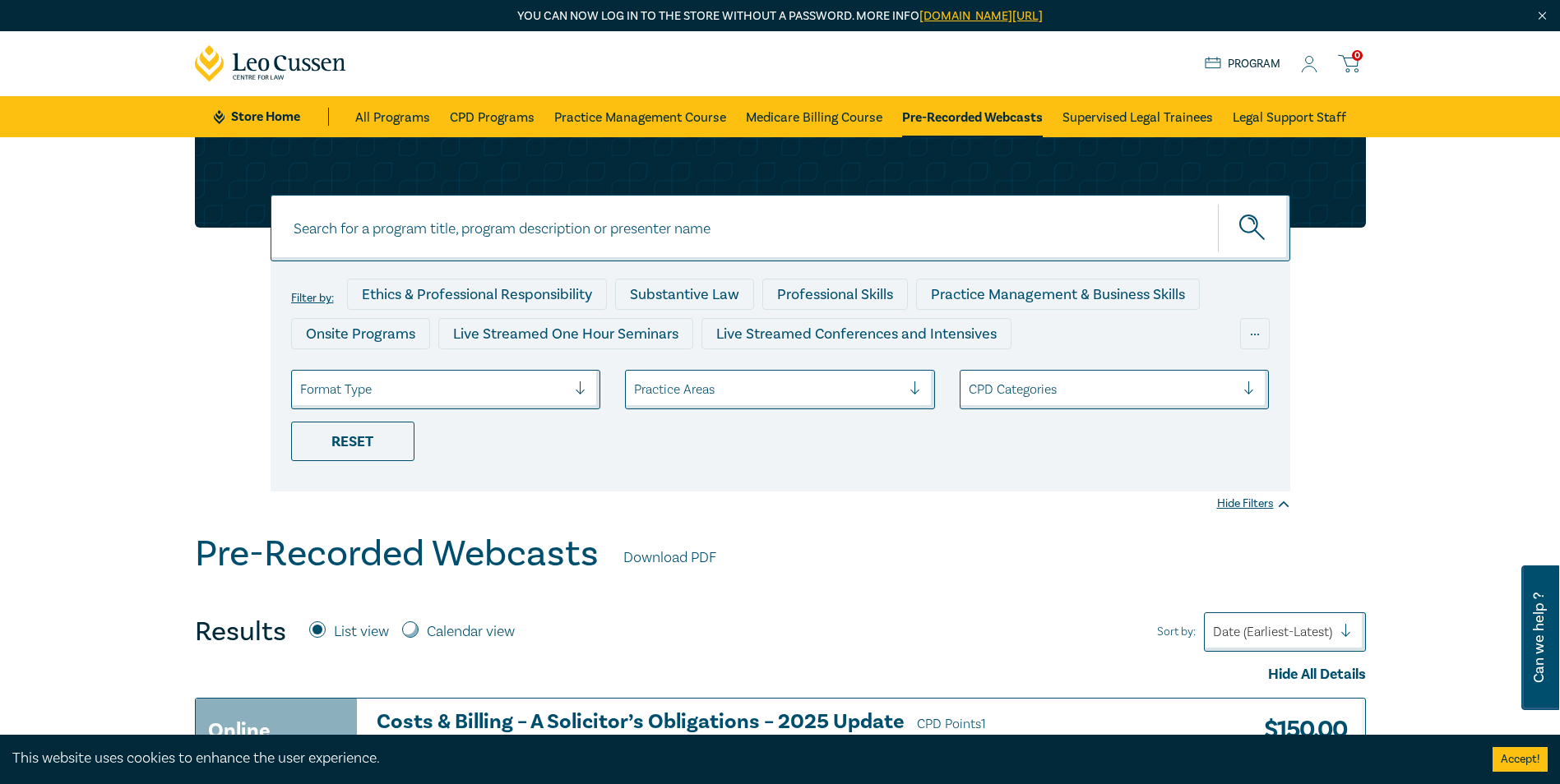
click at [873, 239] on input at bounding box center [780, 228] width 1019 height 67
paste input "Conveyancing 2025 Online Bundle"
type input "Conveyancing 2025 Online Bundle"
click at [1234, 218] on button "submit" at bounding box center [1253, 228] width 72 height 50
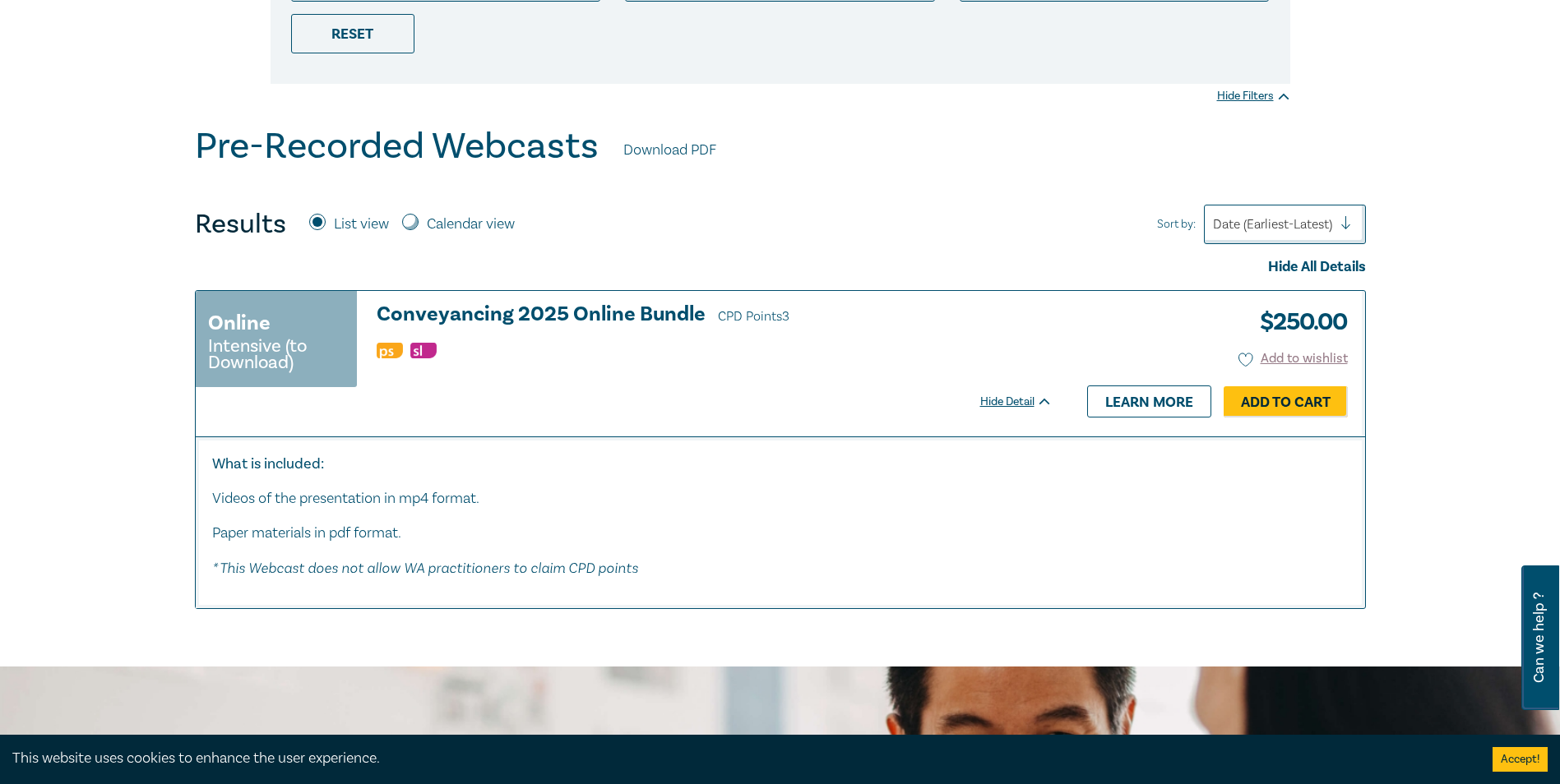
scroll to position [328, 0]
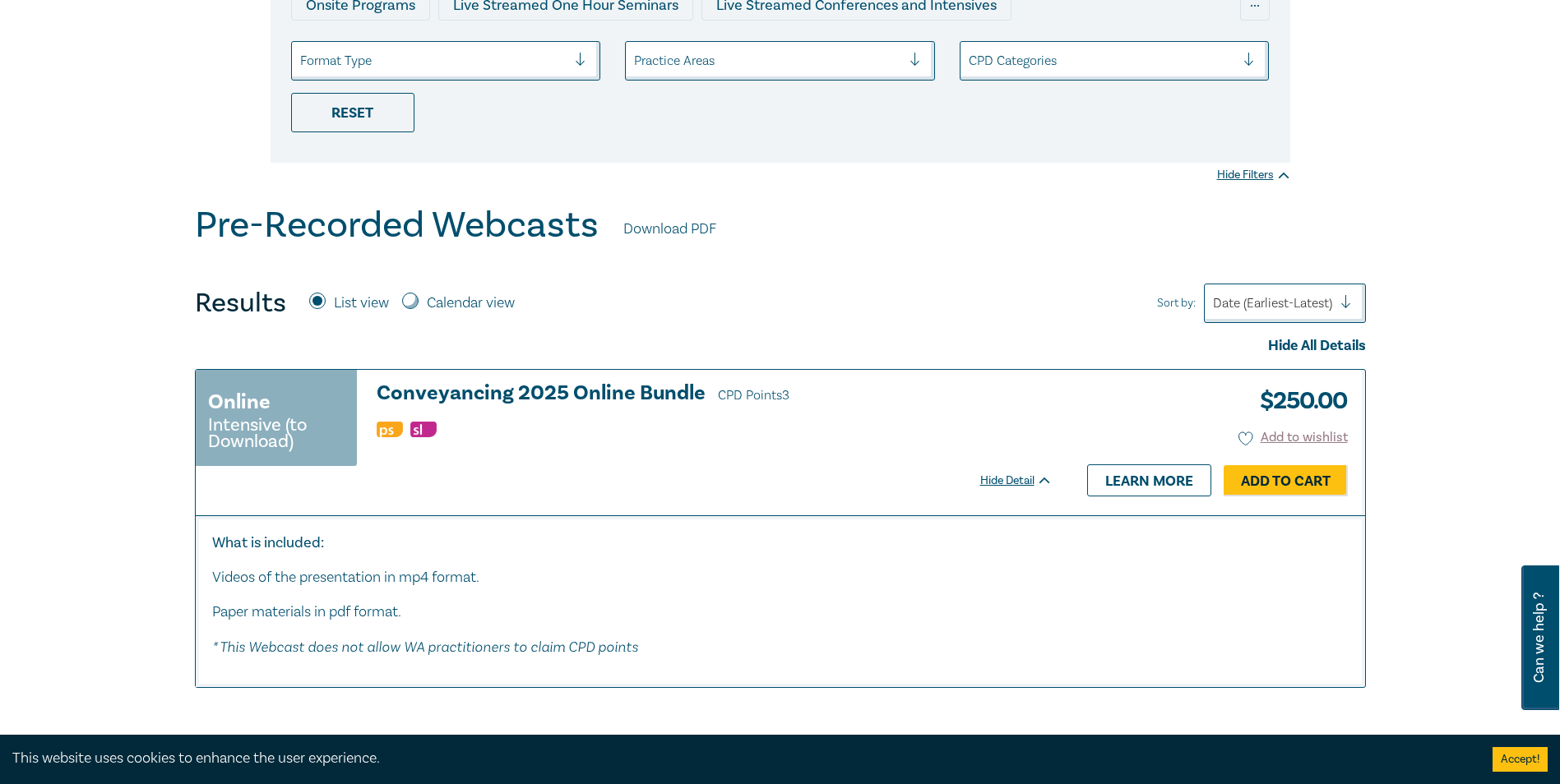
drag, startPoint x: 676, startPoint y: 226, endPoint x: 652, endPoint y: 222, distance: 24.3
click at [652, 222] on link "Download PDF" at bounding box center [669, 229] width 93 height 21
click at [793, 301] on div "Results List view Calendar view Sort by: Date (Earliest-Latest)" at bounding box center [780, 303] width 1171 height 40
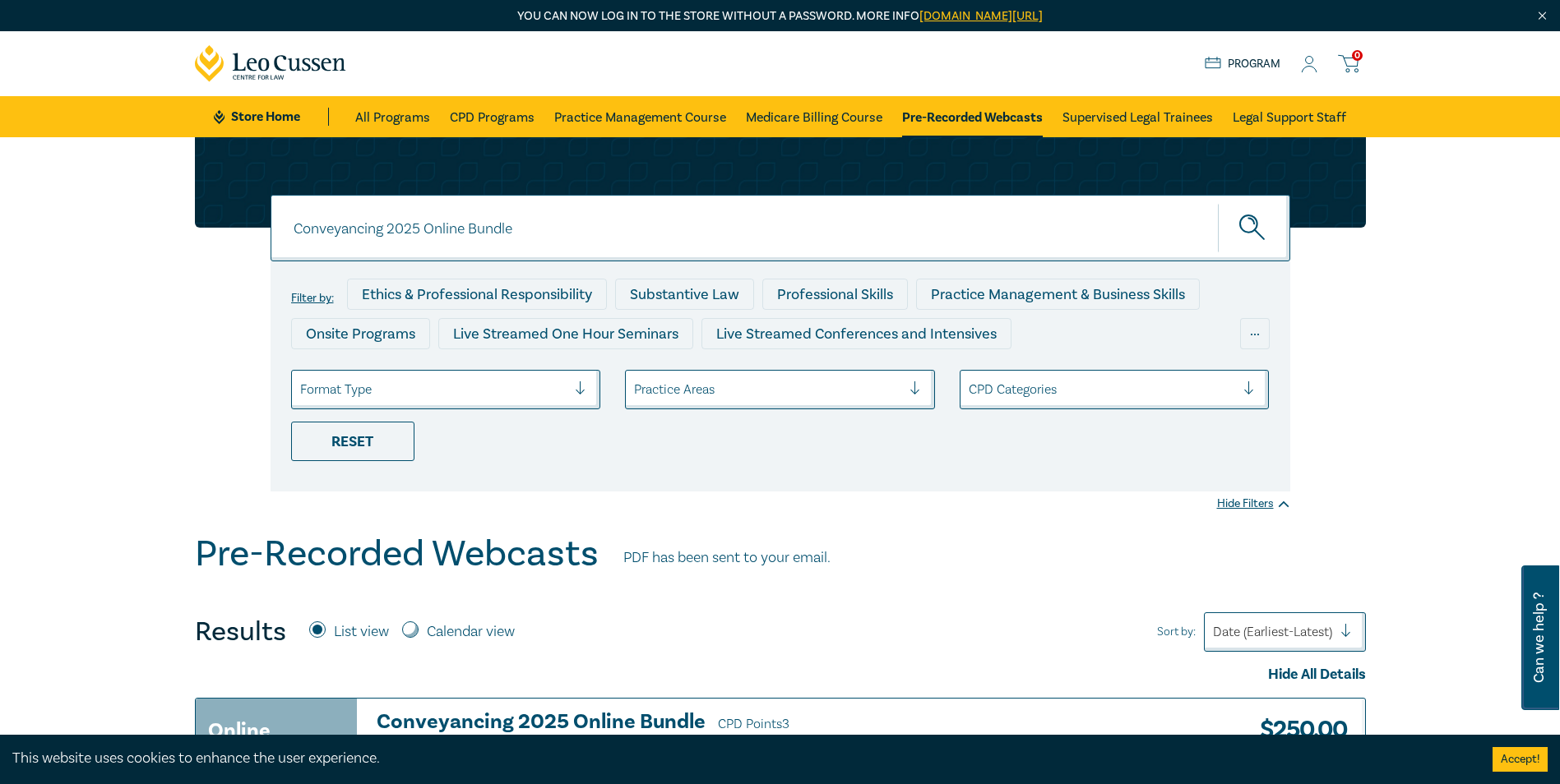
click at [1306, 70] on icon at bounding box center [1308, 65] width 16 height 17
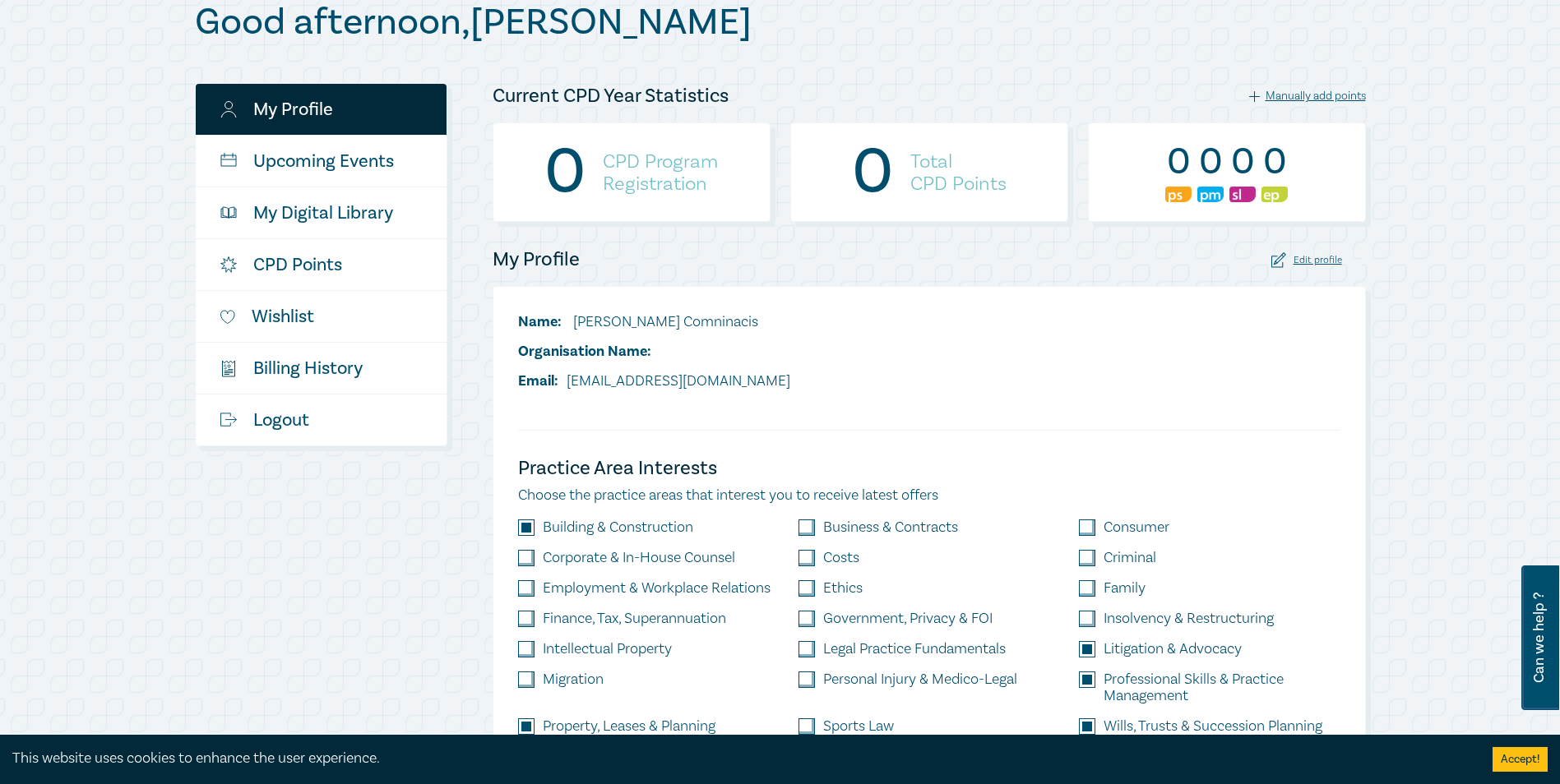
scroll to position [411, 0]
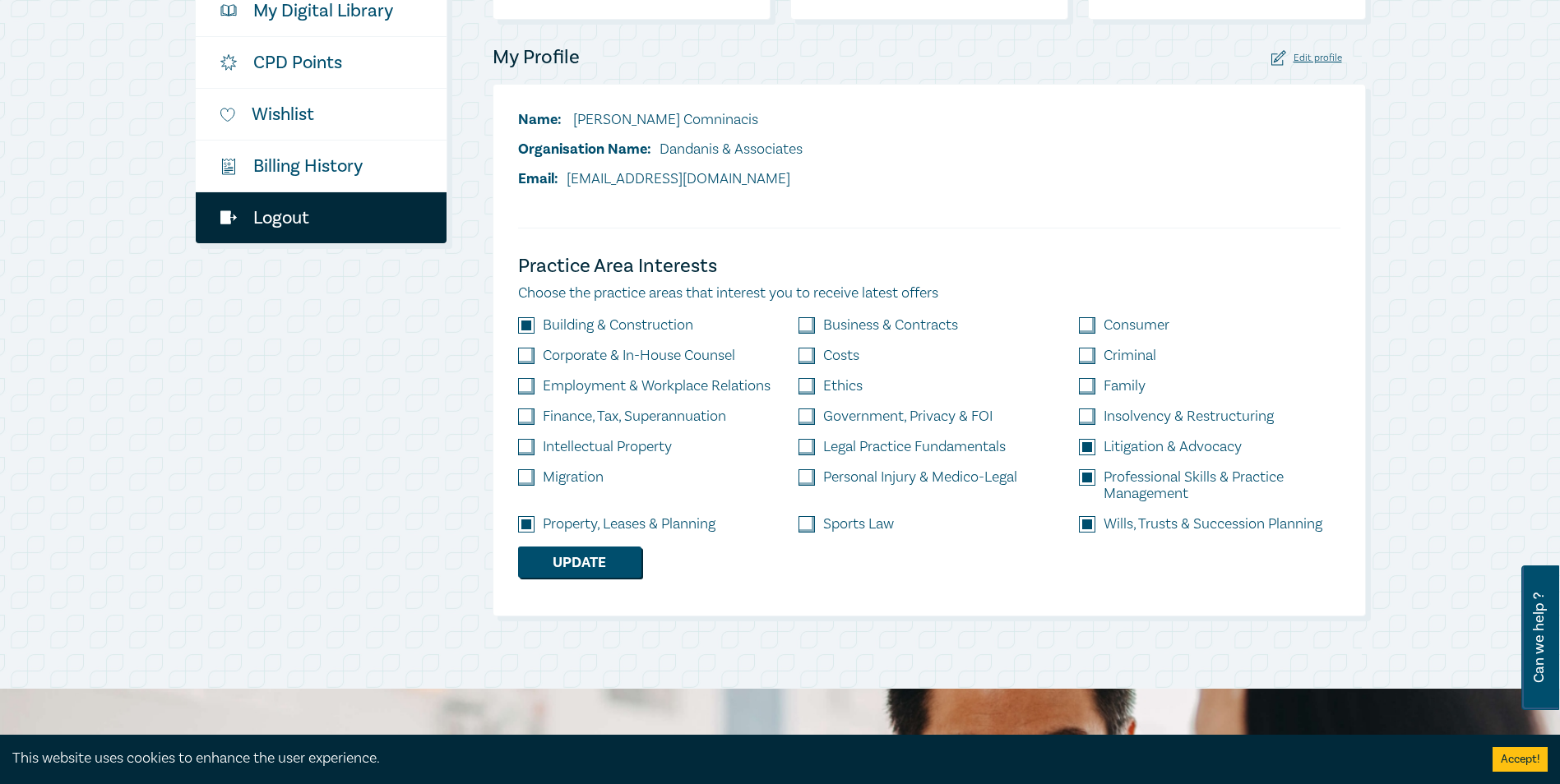
click at [277, 216] on link "Logout" at bounding box center [322, 217] width 251 height 51
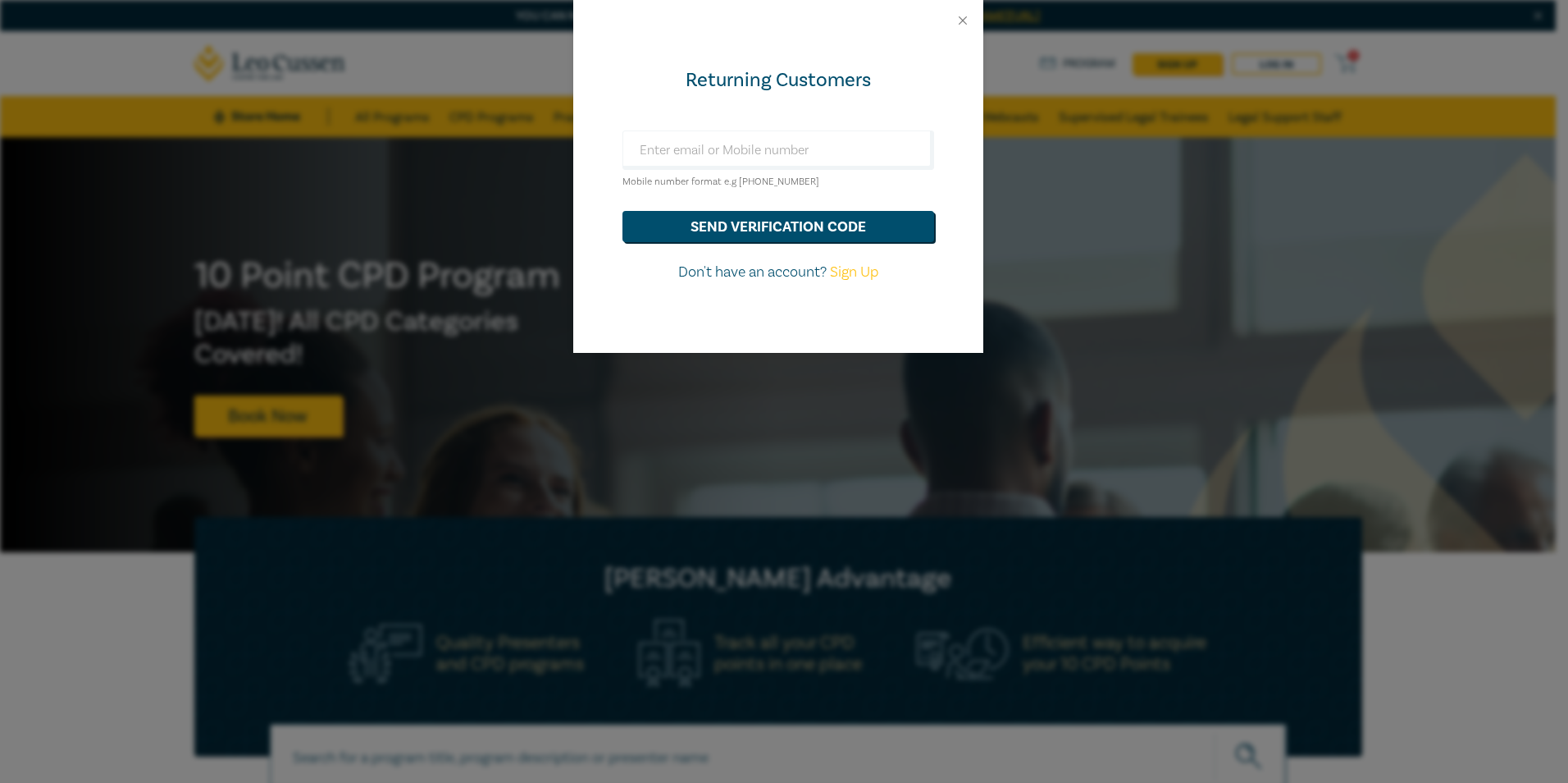
click at [845, 276] on link "Sign Up" at bounding box center [854, 272] width 48 height 19
select select "AU"
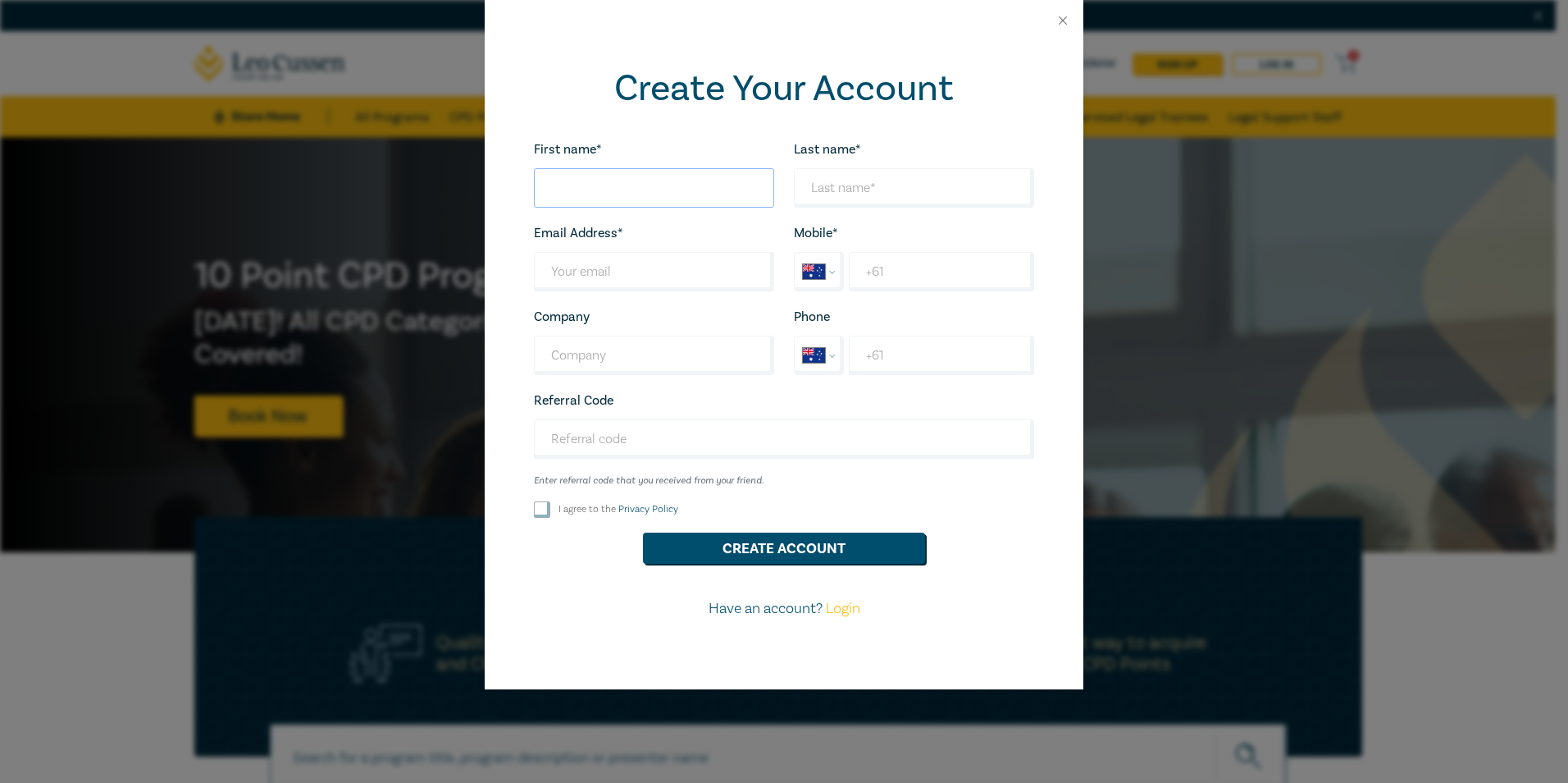
click at [555, 177] on input "First name*" at bounding box center [653, 187] width 240 height 40
type input "Nicoletta"
type input "[PERSON_NAME]"
click at [585, 267] on input "Last name*" at bounding box center [653, 271] width 240 height 40
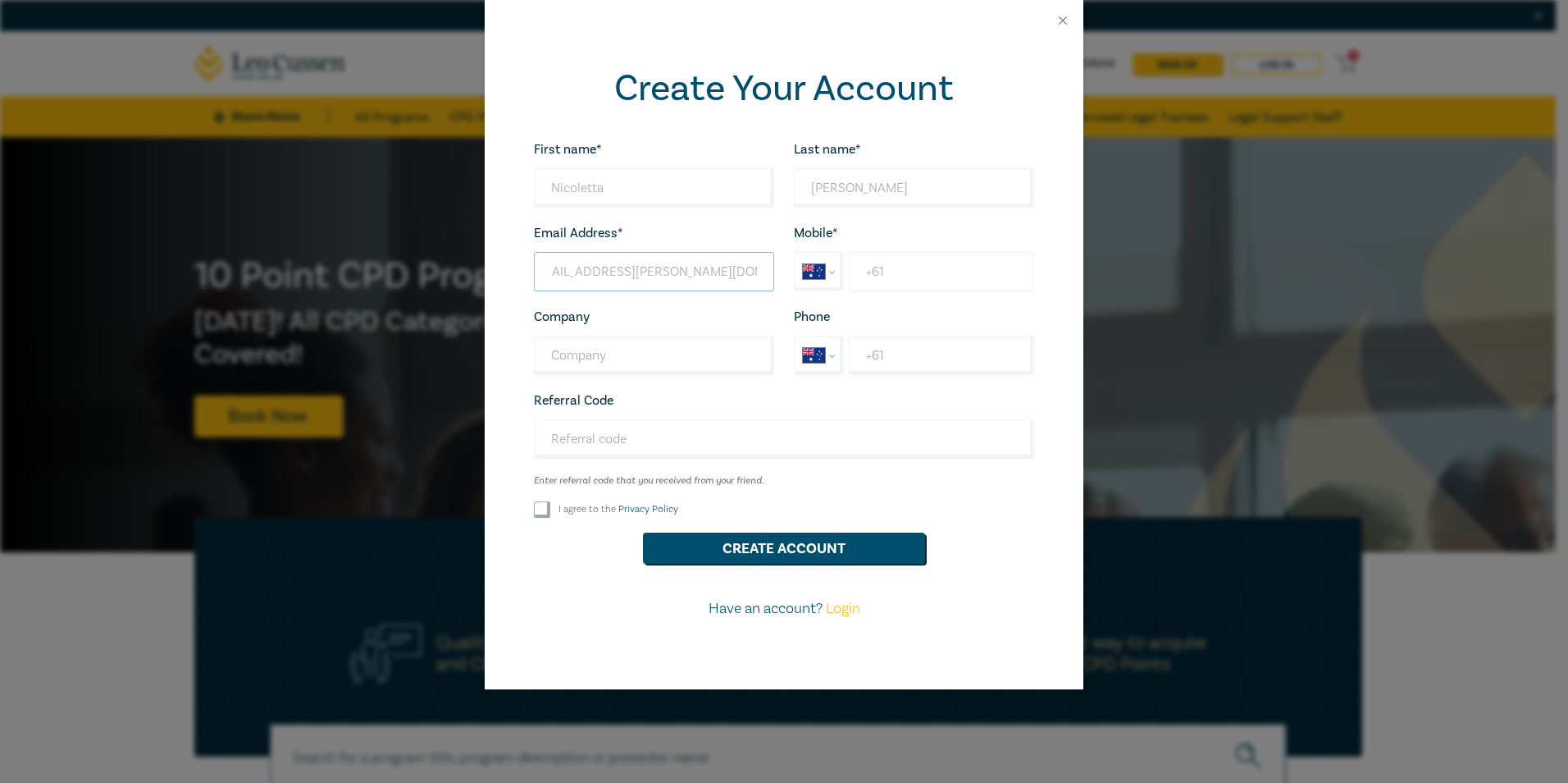
type input "[EMAIL_ADDRESS][PERSON_NAME][DOMAIN_NAME]"
click at [890, 281] on input "+61" at bounding box center [942, 271] width 185 height 40
click at [895, 271] on input "+61 0416 166 195" at bounding box center [942, 271] width 185 height 40
type input "+61 416 166 195"
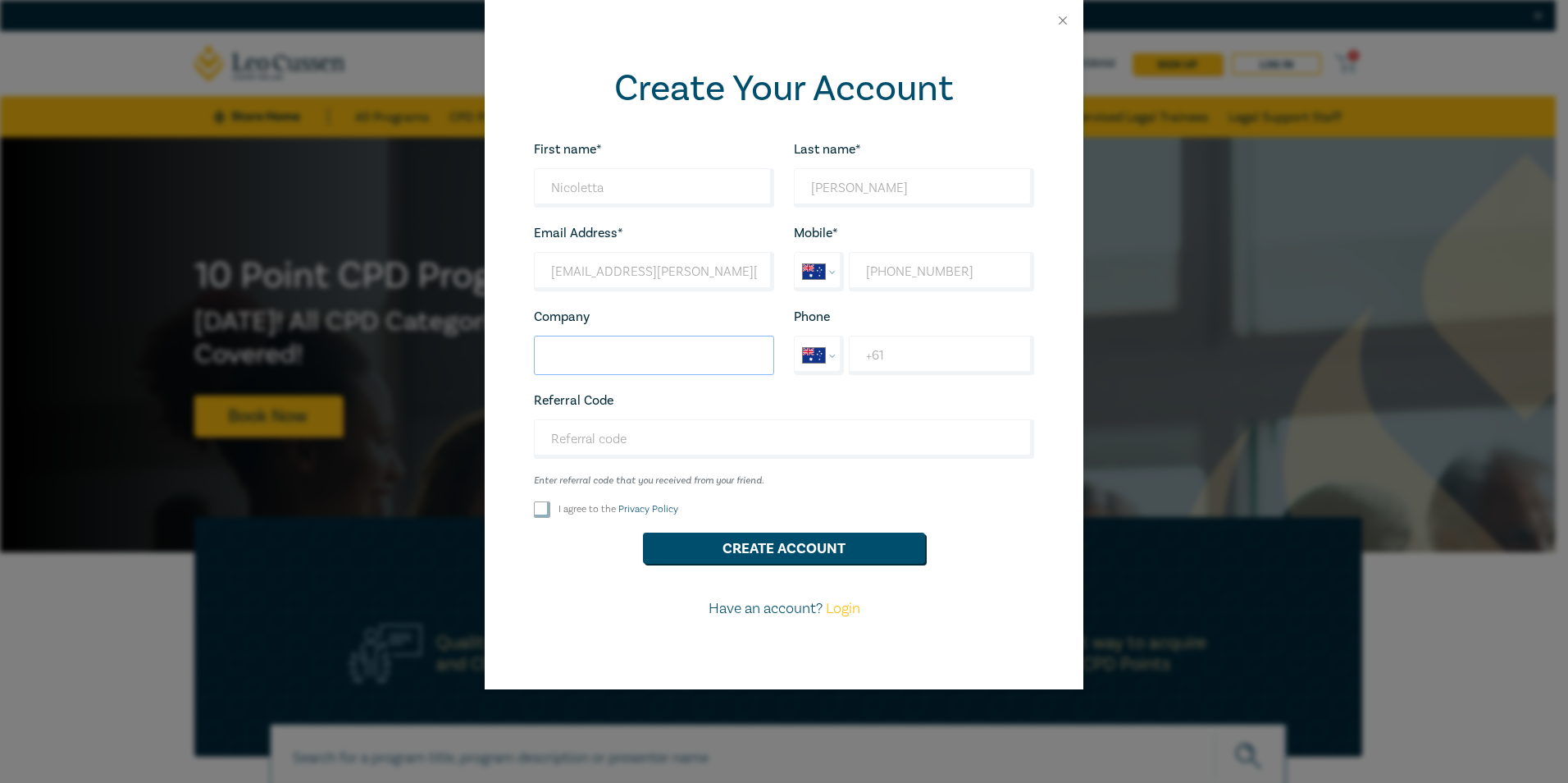
click at [591, 363] on input "Company" at bounding box center [653, 355] width 240 height 40
type input "Dandanis & Associates"
click at [599, 433] on input "Referral Code" at bounding box center [784, 439] width 500 height 40
drag, startPoint x: 751, startPoint y: 443, endPoint x: 763, endPoint y: 440, distance: 12.4
click at [751, 443] on input "Referral Code" at bounding box center [784, 439] width 500 height 40
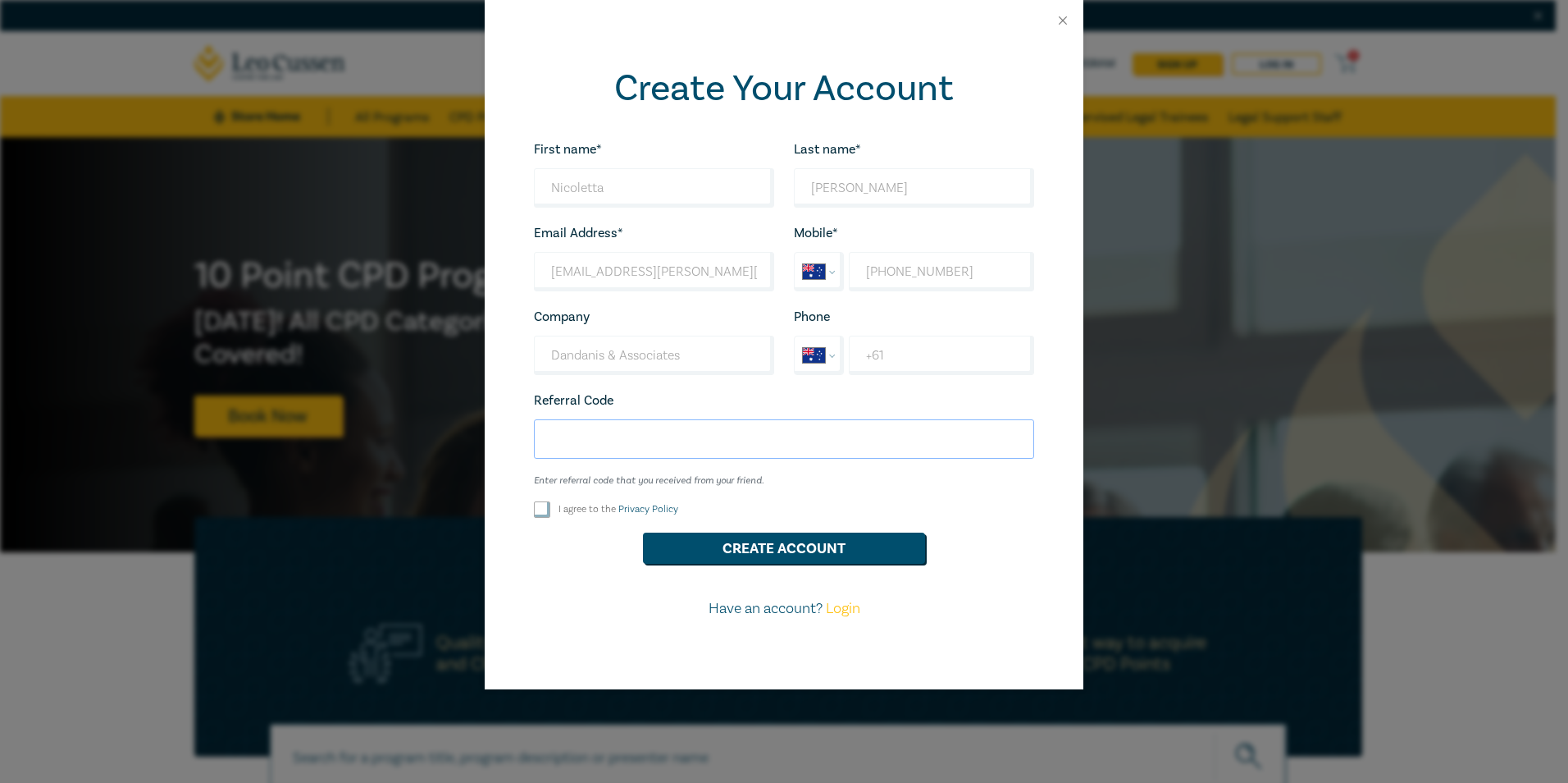
paste input "O25023"
type input "O25023"
click at [548, 513] on input "I agree to the Privacy Policy" at bounding box center [542, 509] width 16 height 16
checkbox input "true"
click at [698, 552] on button "Create Account" at bounding box center [784, 548] width 282 height 31
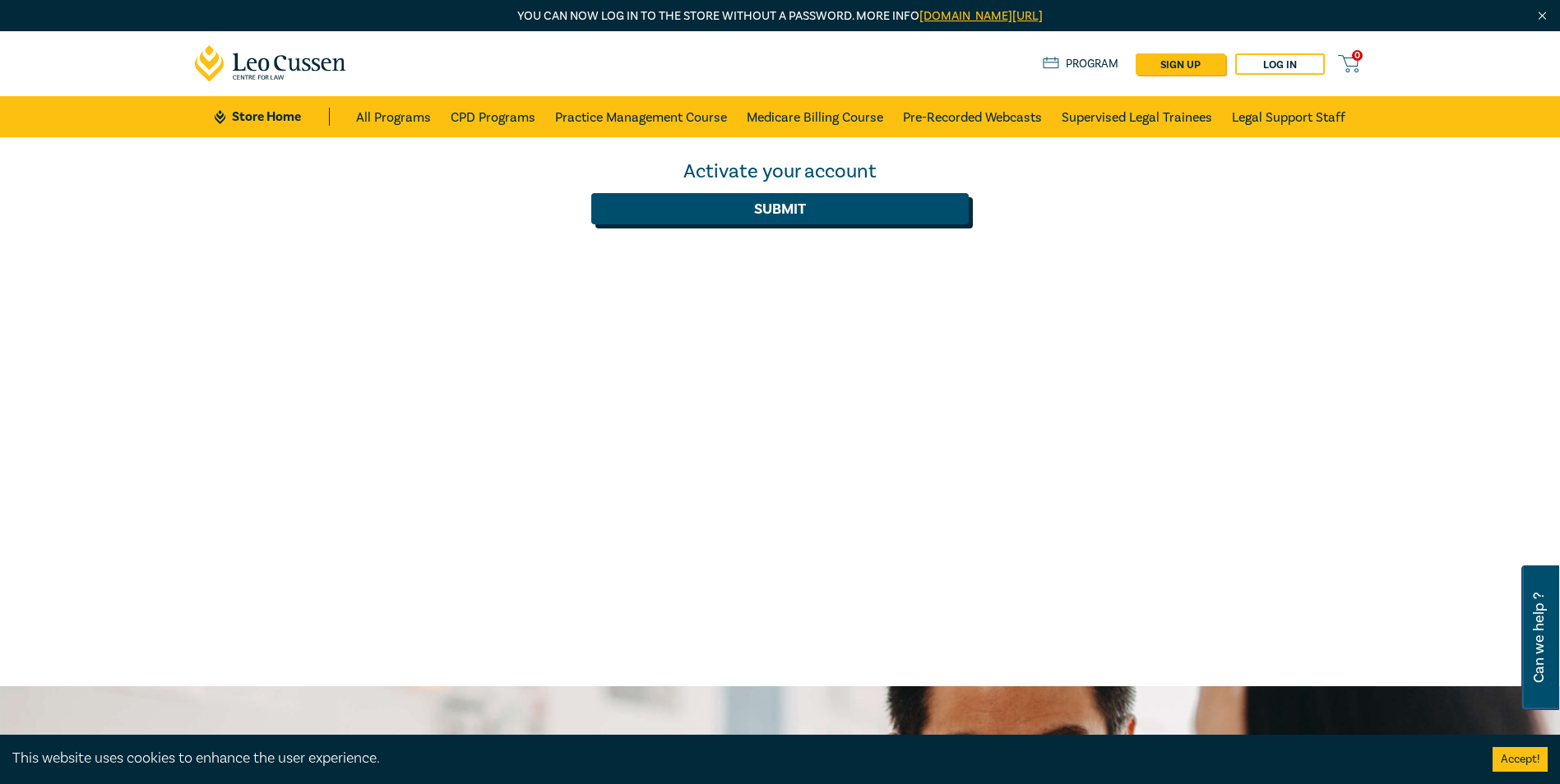
click at [776, 215] on button "Submit" at bounding box center [780, 209] width 378 height 31
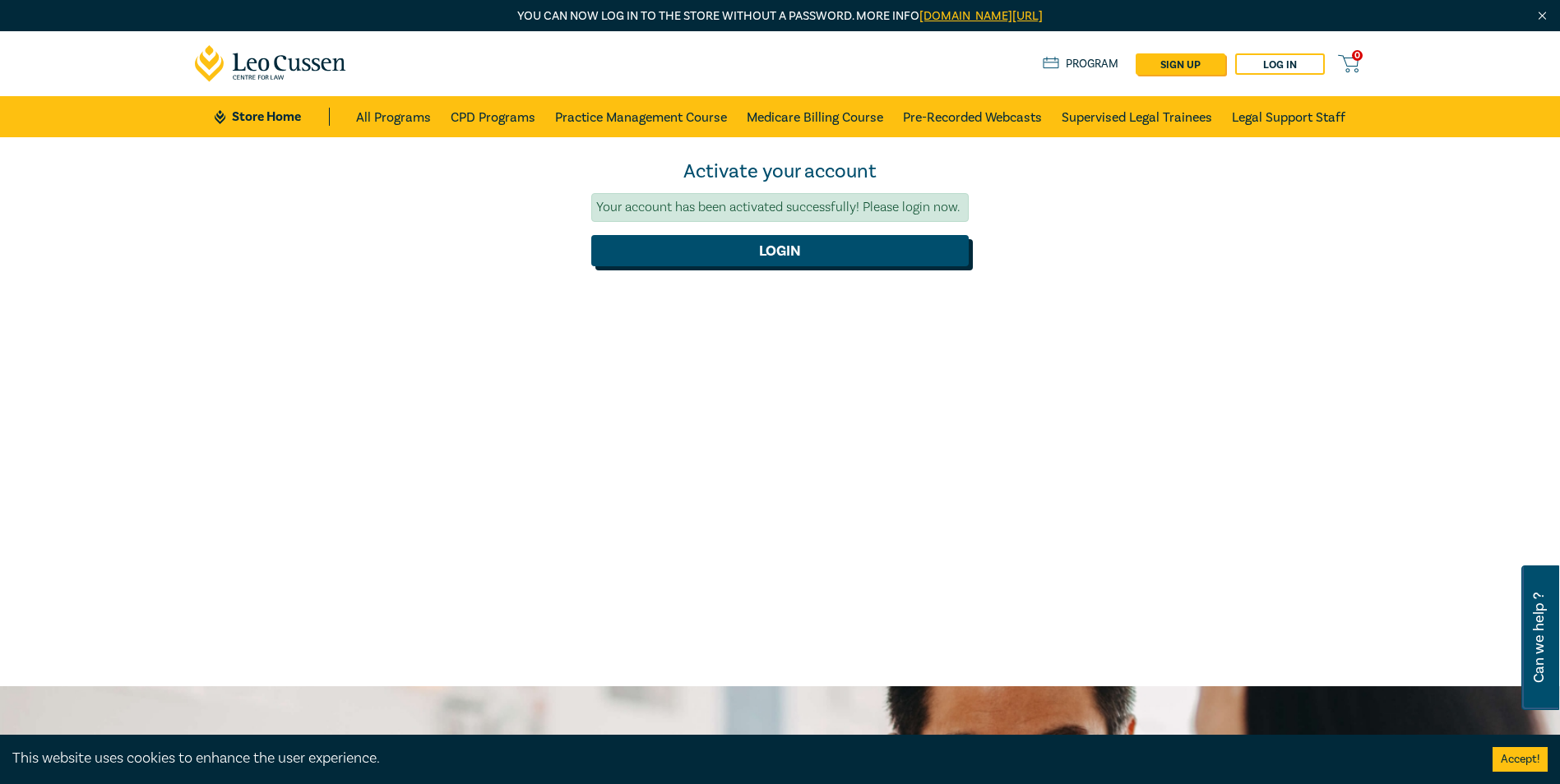
click at [760, 254] on button "Login" at bounding box center [780, 250] width 378 height 31
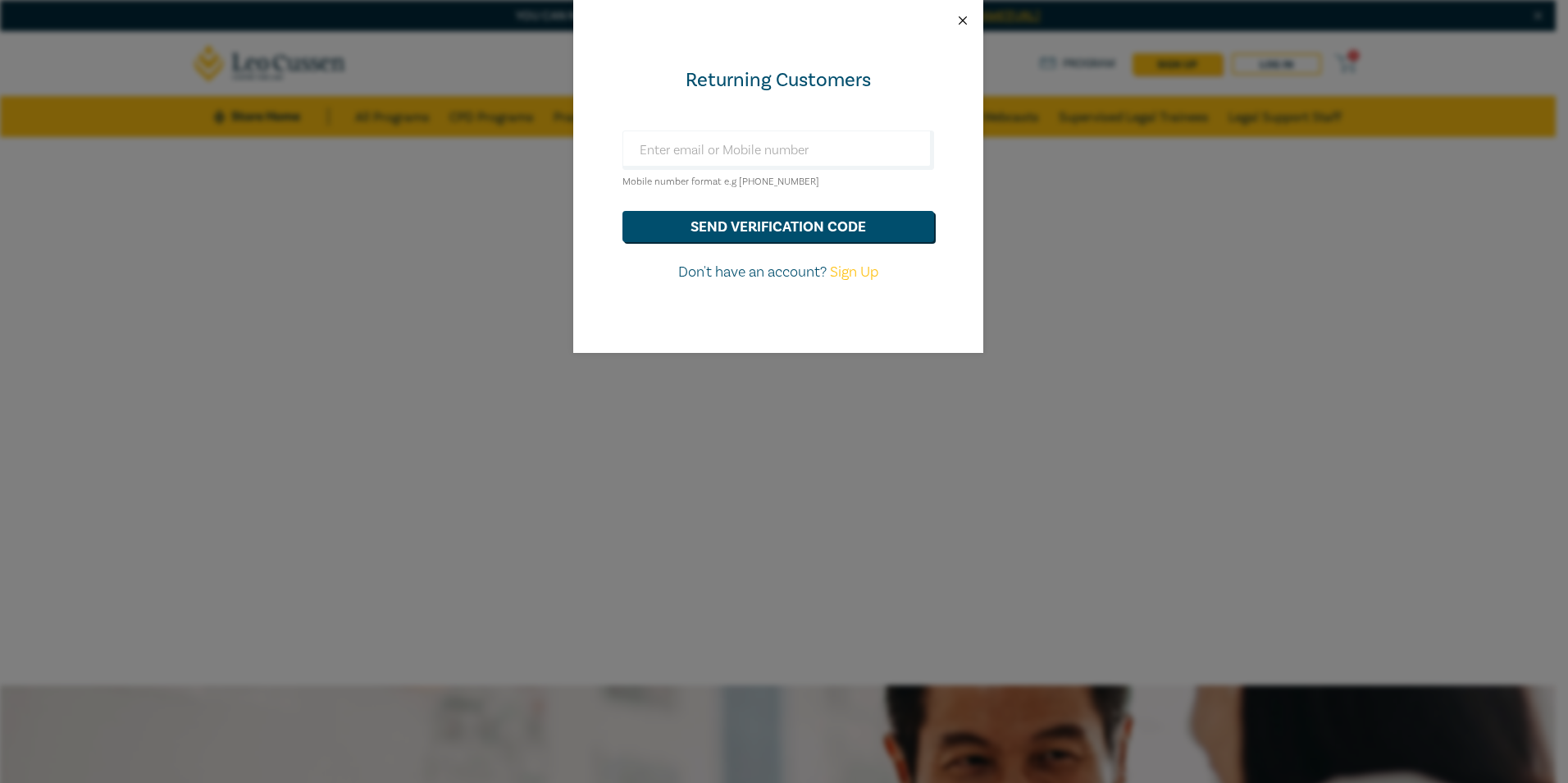
click at [963, 23] on button "Close" at bounding box center [963, 20] width 14 height 14
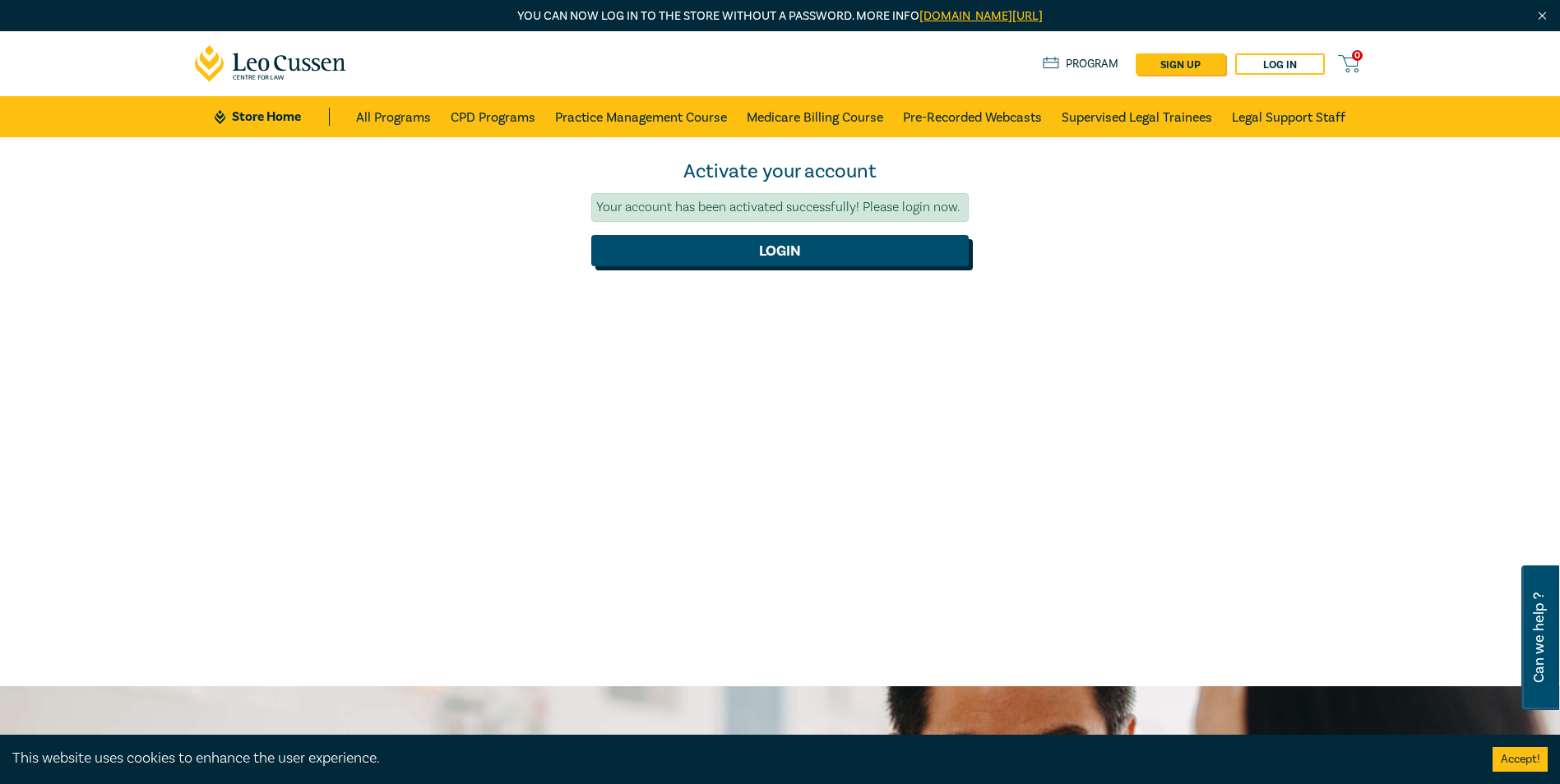
click at [655, 248] on button "Login" at bounding box center [780, 250] width 378 height 31
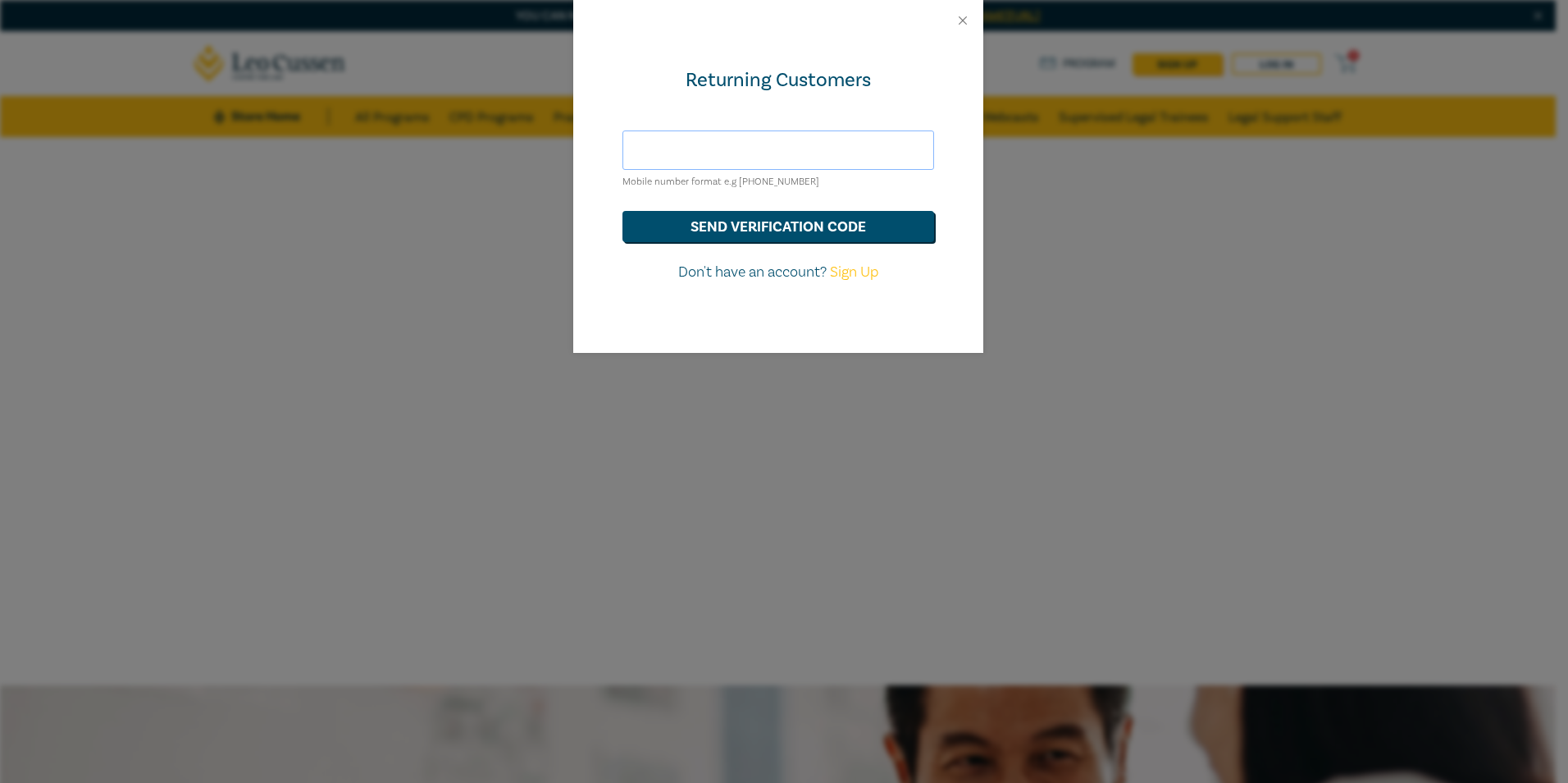
click at [749, 161] on input "text" at bounding box center [778, 149] width 311 height 40
type input "[EMAIL_ADDRESS][PERSON_NAME][DOMAIN_NAME]"
click at [746, 236] on button "send verification code" at bounding box center [778, 227] width 311 height 31
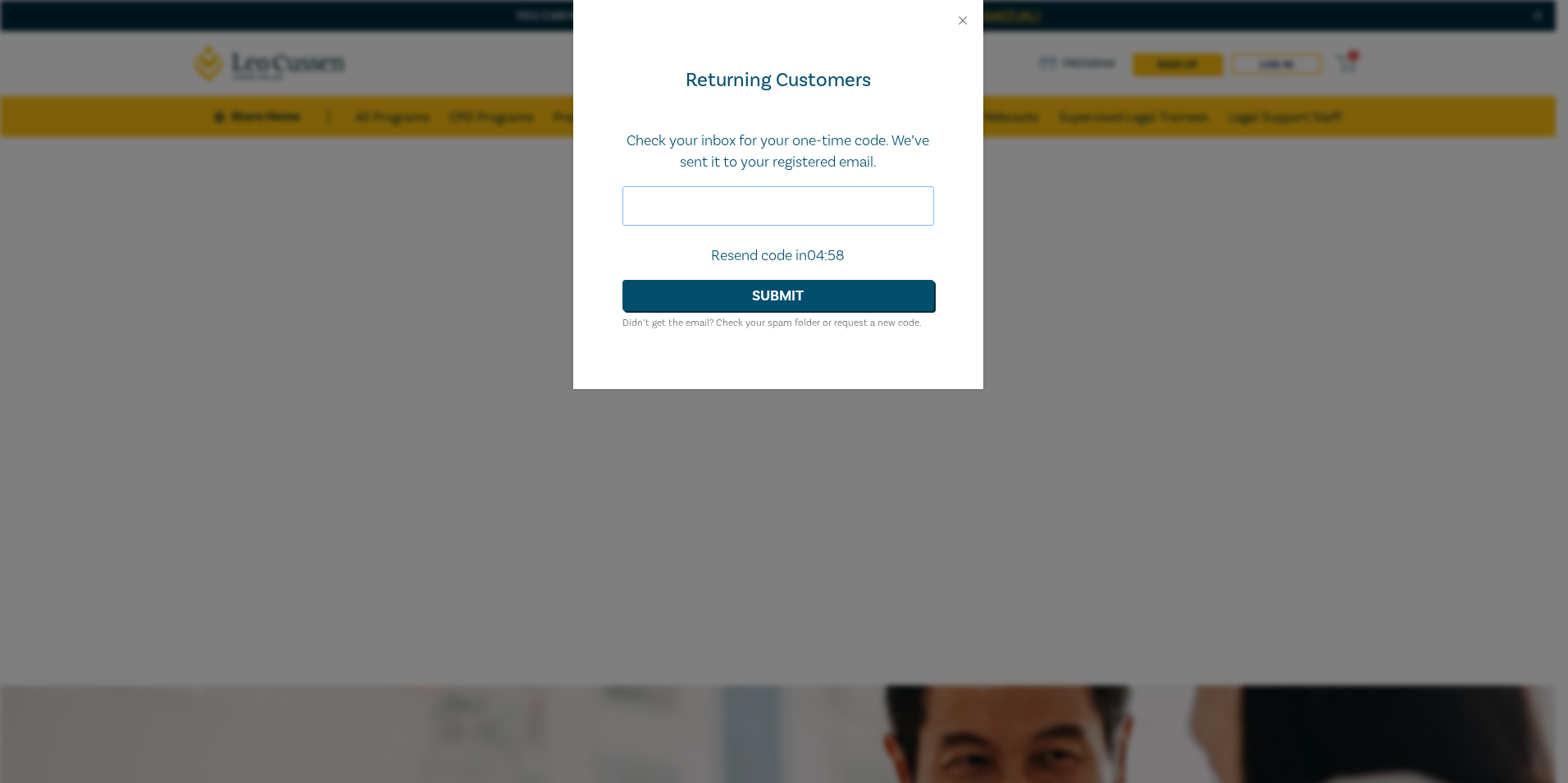
drag, startPoint x: 651, startPoint y: 217, endPoint x: 845, endPoint y: 210, distance: 194.1
click at [651, 217] on input "text" at bounding box center [778, 205] width 311 height 40
click at [701, 200] on input "text" at bounding box center [778, 205] width 311 height 40
click at [819, 195] on input "text" at bounding box center [778, 205] width 311 height 40
type input "247305"
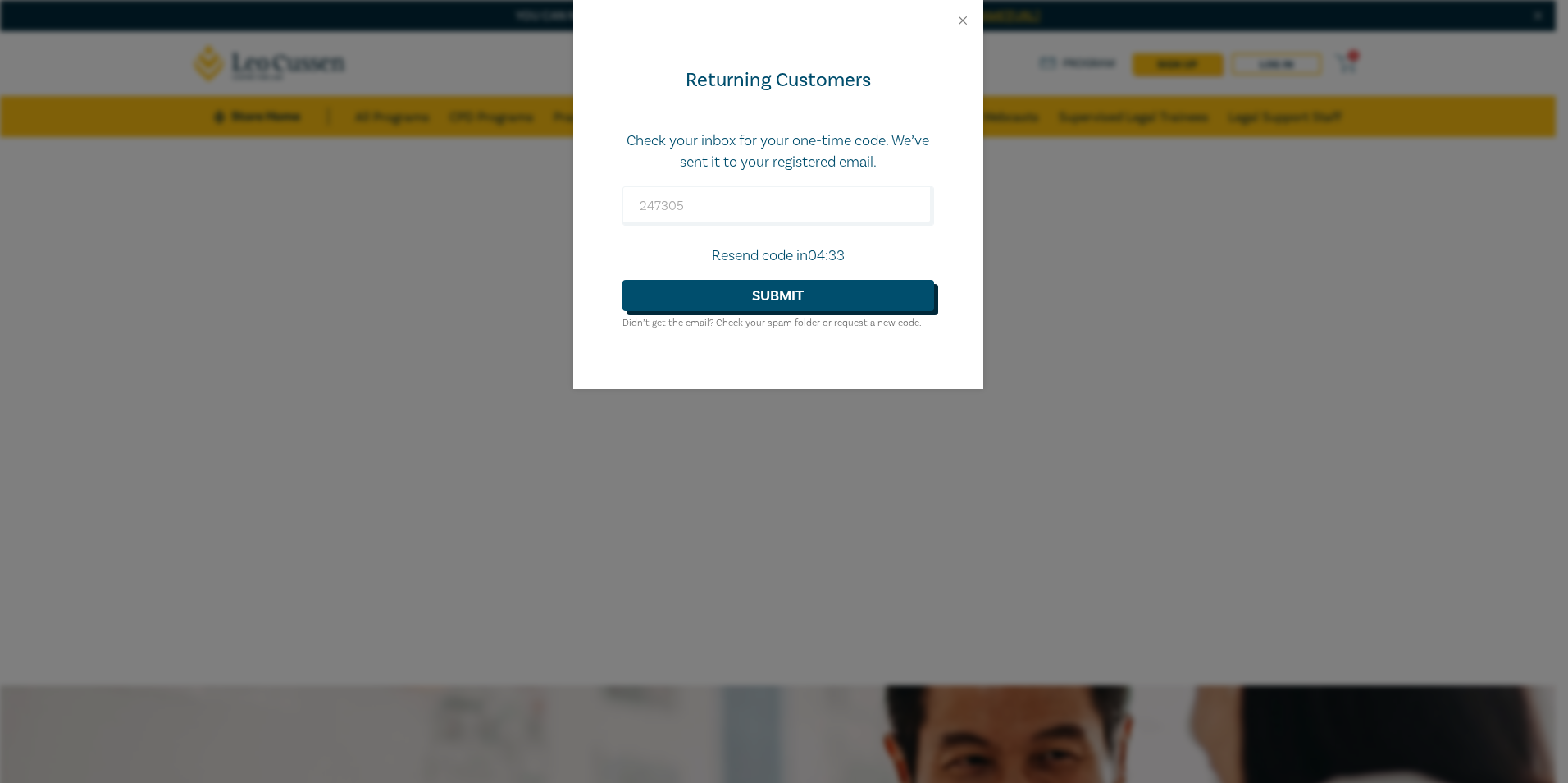
click at [812, 302] on button "Submit" at bounding box center [778, 295] width 311 height 31
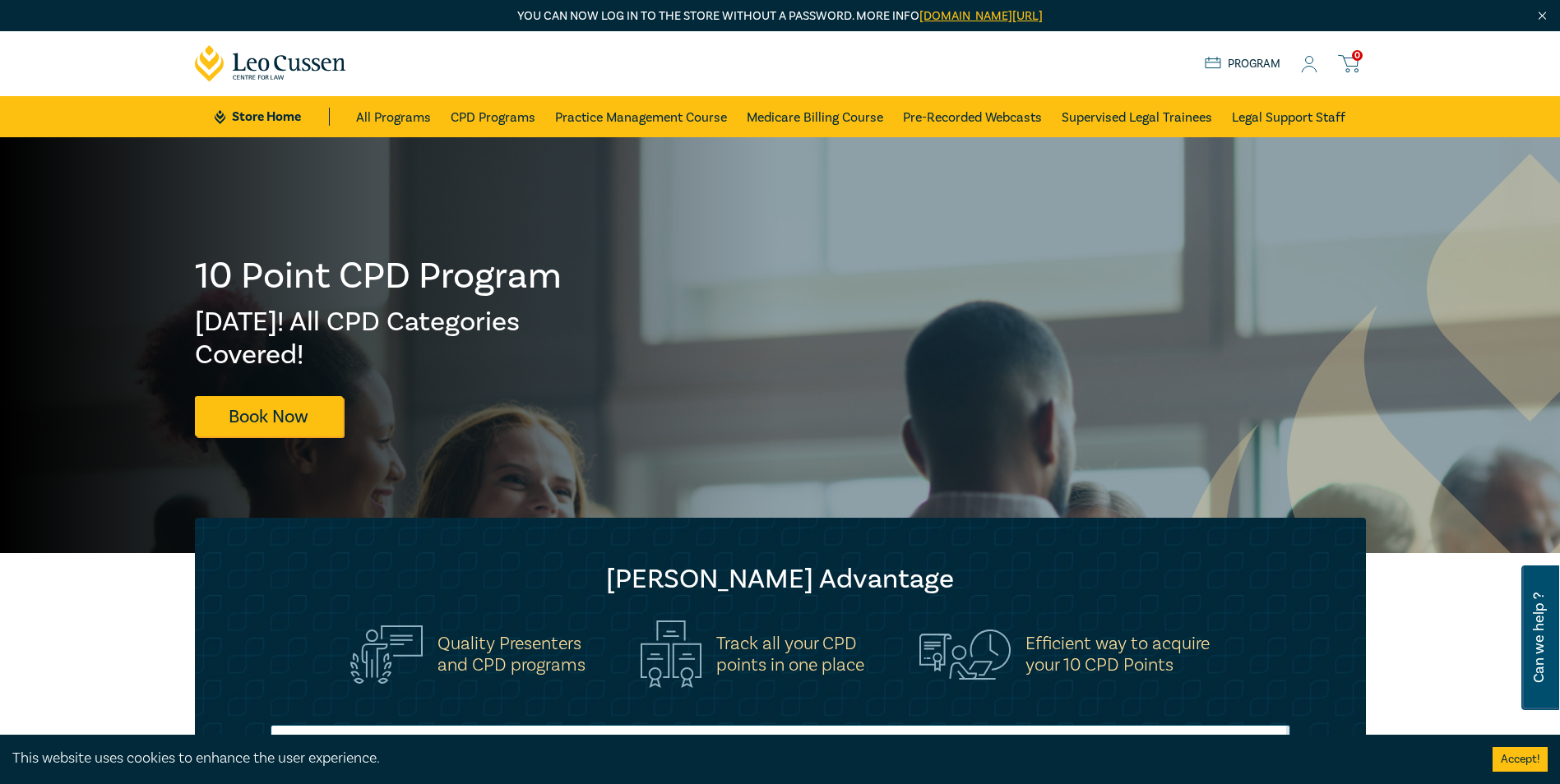
click at [1229, 58] on link "Program" at bounding box center [1242, 64] width 76 height 18
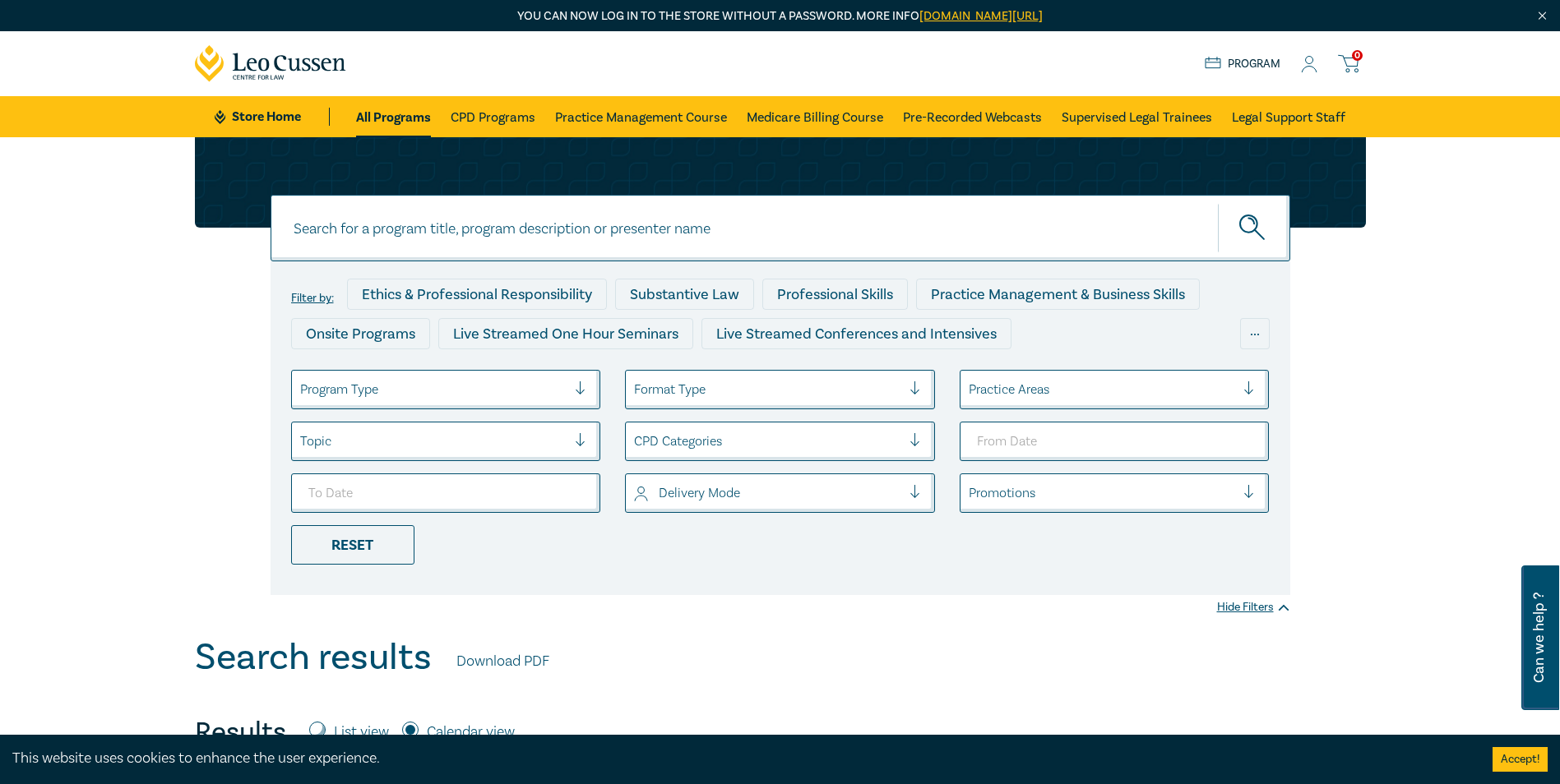
click at [1303, 63] on icon at bounding box center [1308, 65] width 16 height 17
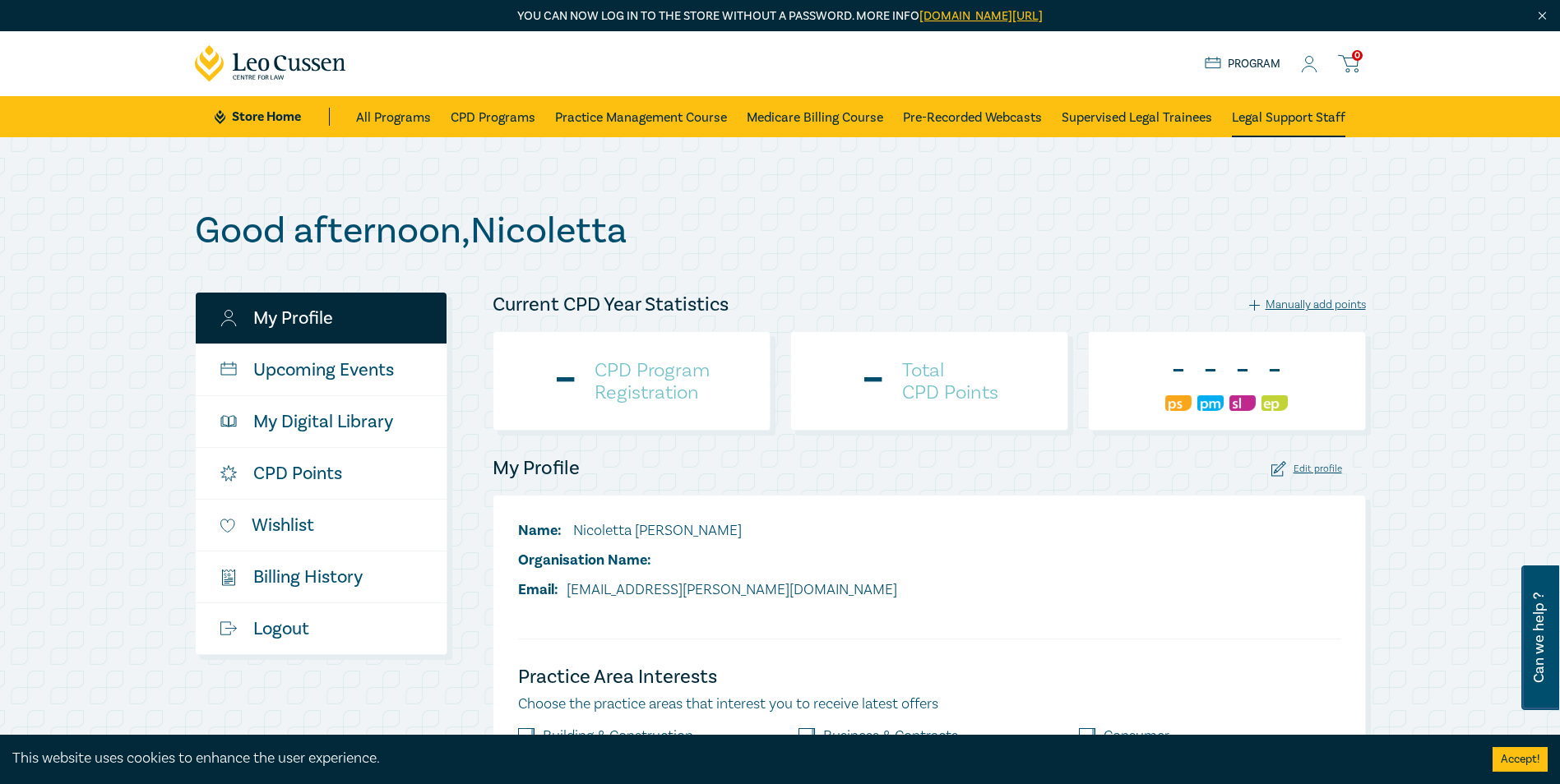
drag, startPoint x: 0, startPoint y: 0, endPoint x: 1278, endPoint y: 116, distance: 1283.3
click at [1278, 116] on link "Legal Support Staff" at bounding box center [1288, 117] width 113 height 42
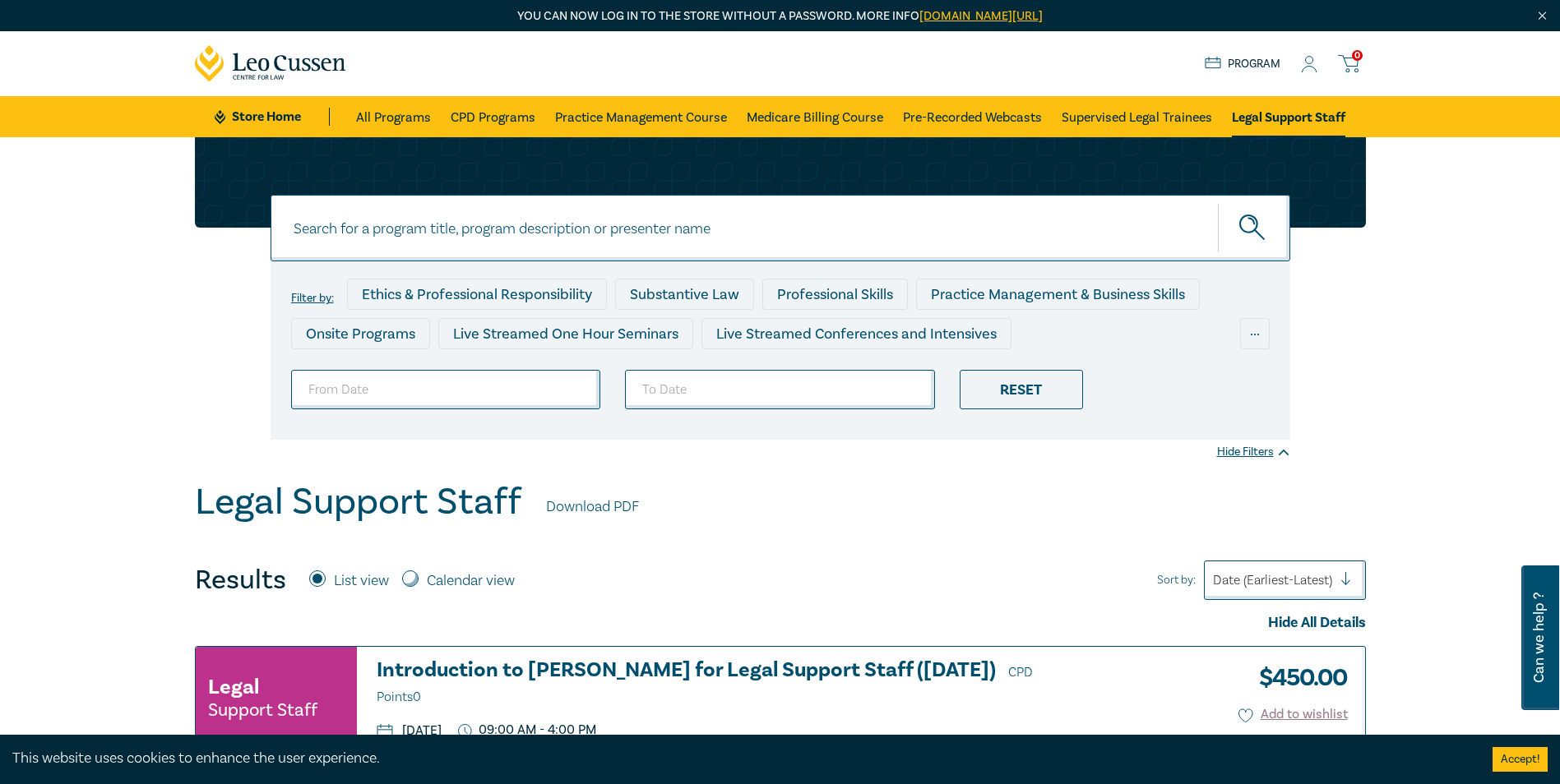
click at [1306, 71] on icon at bounding box center [1308, 65] width 16 height 17
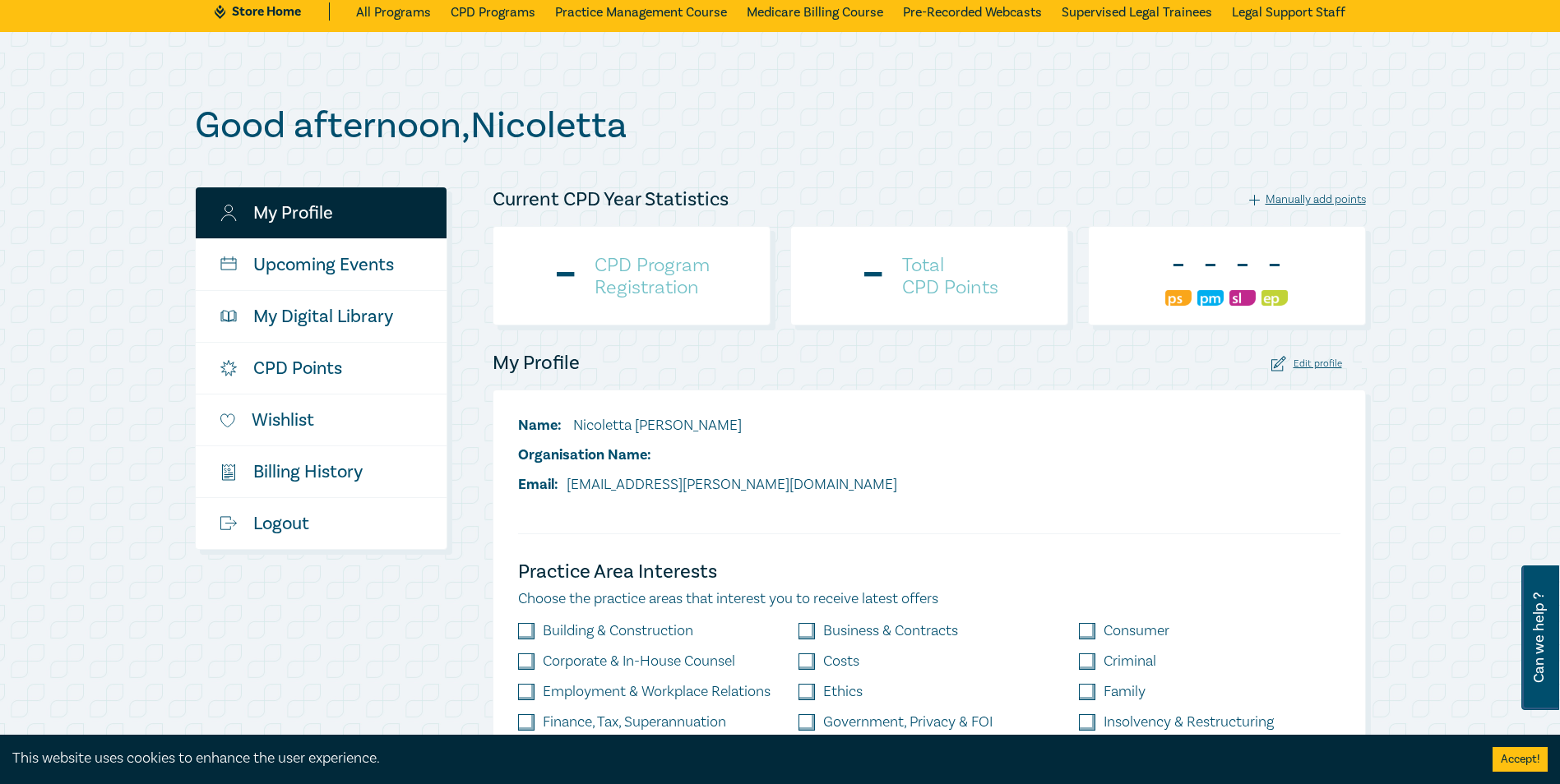
scroll to position [246, 0]
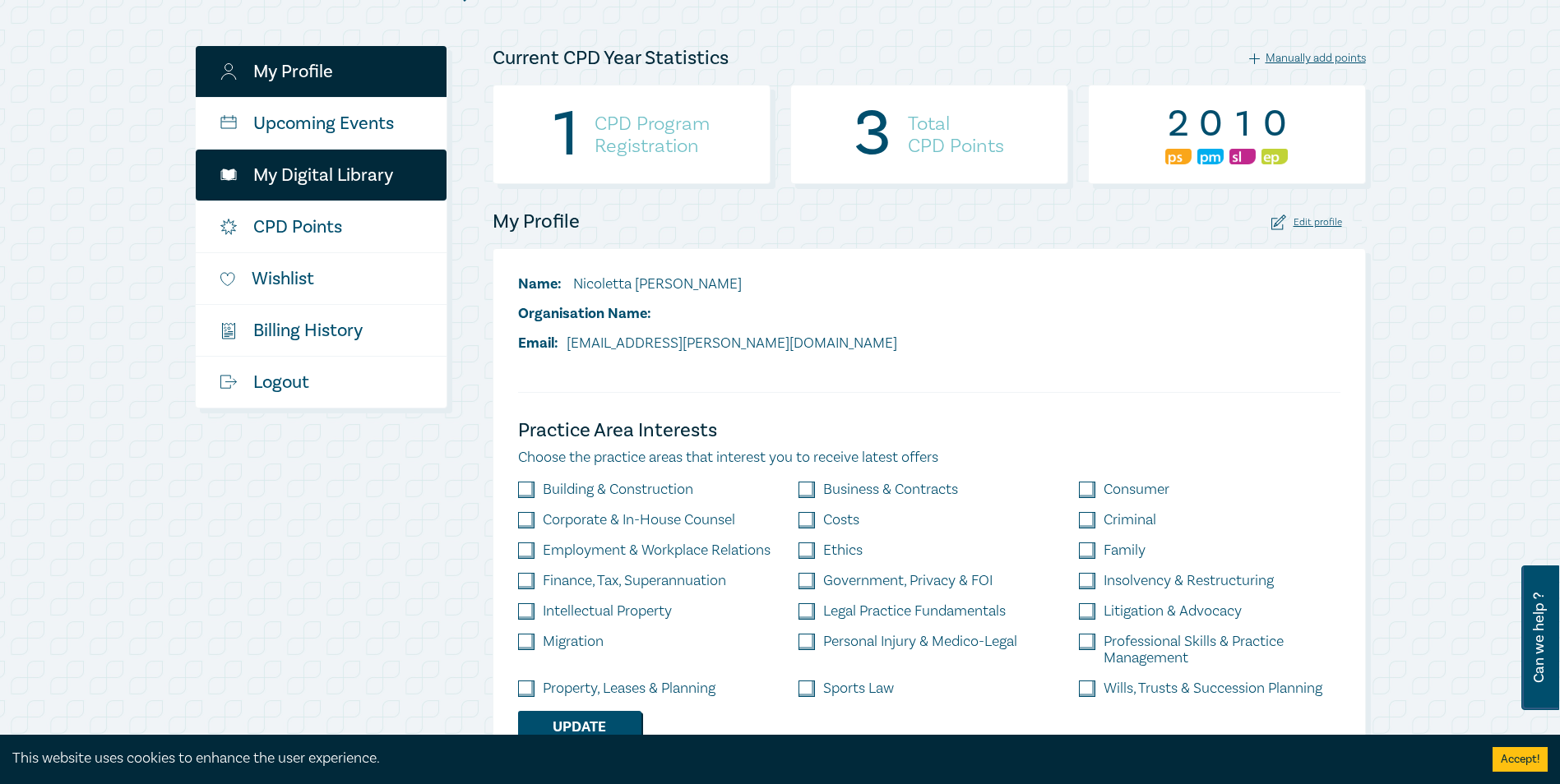
click at [340, 171] on link "My Digital Library" at bounding box center [322, 175] width 251 height 51
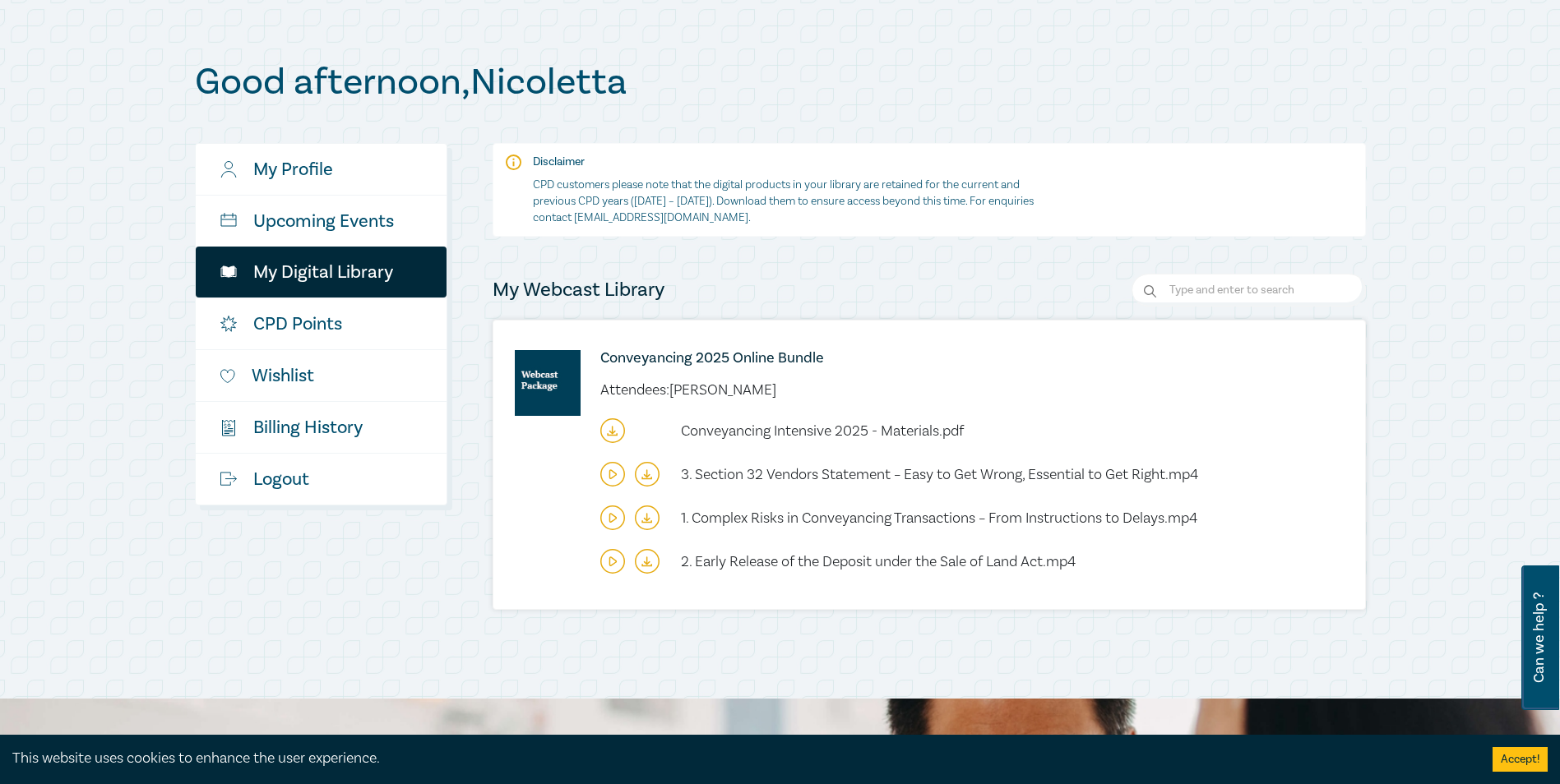
scroll to position [164, 0]
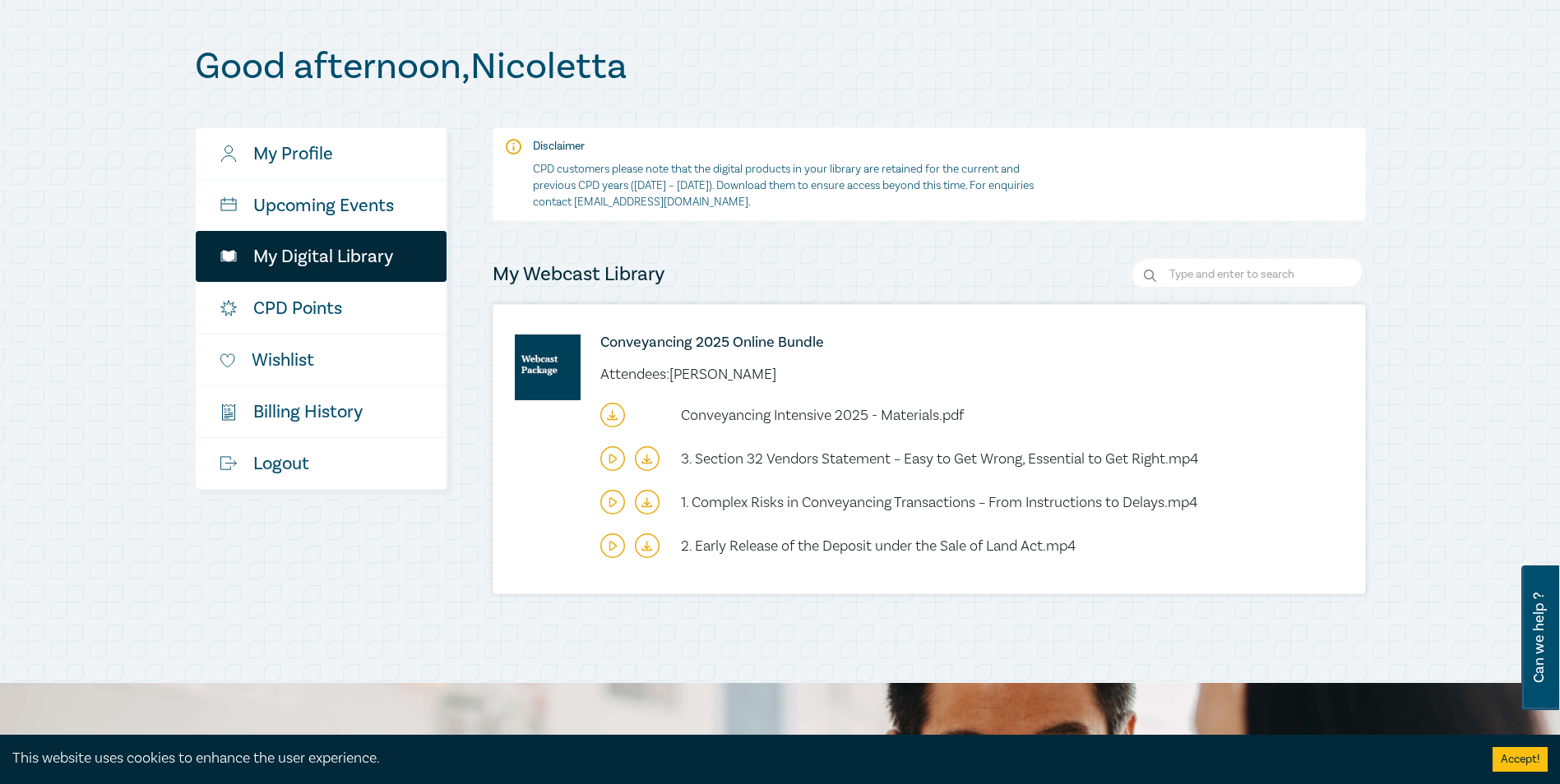
click at [646, 546] on icon at bounding box center [646, 545] width 0 height 7
click at [648, 502] on icon at bounding box center [647, 502] width 25 height 25
